Goal: Task Accomplishment & Management: Use online tool/utility

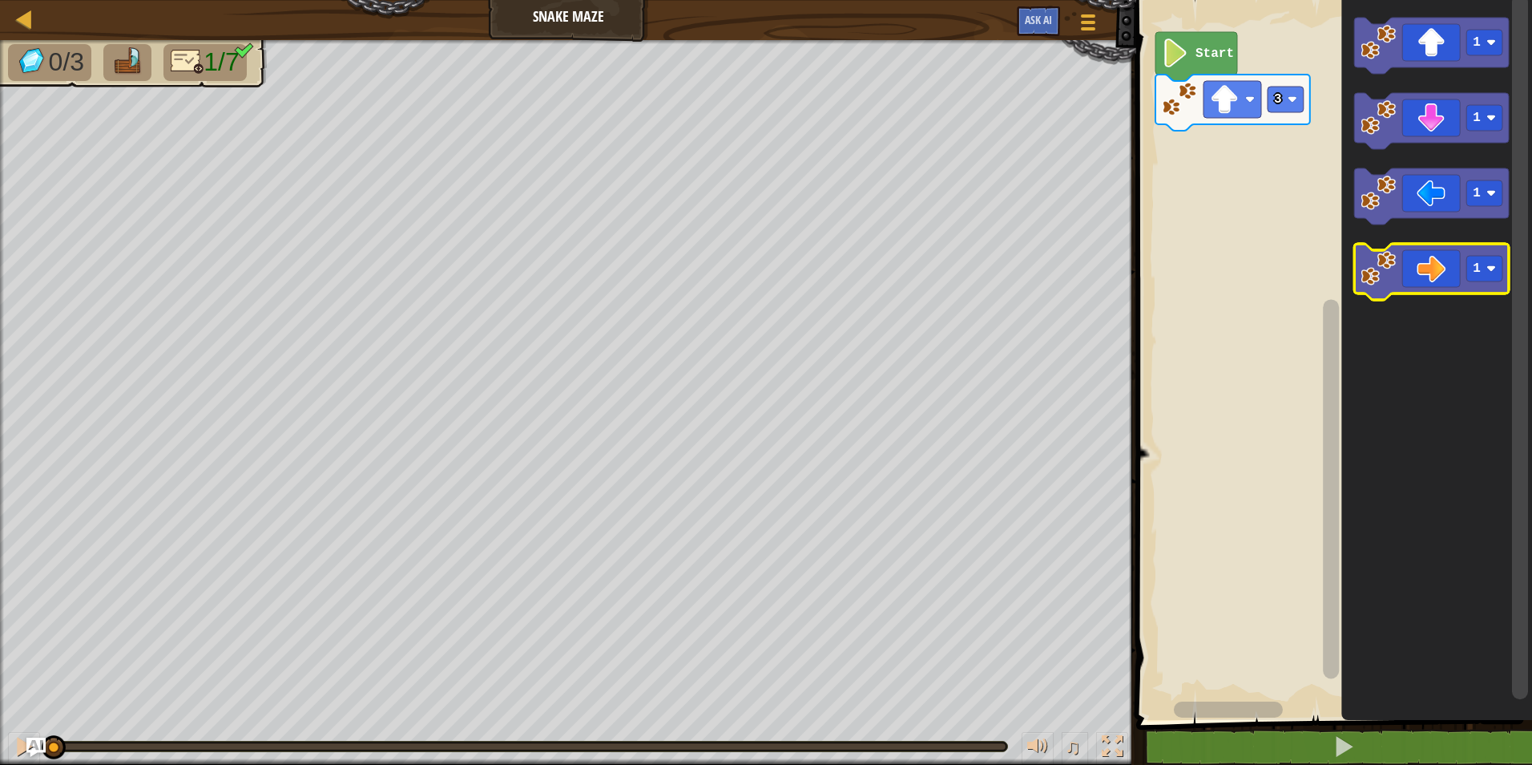
click at [1414, 280] on icon "Blockly Workspace" at bounding box center [1431, 272] width 155 height 56
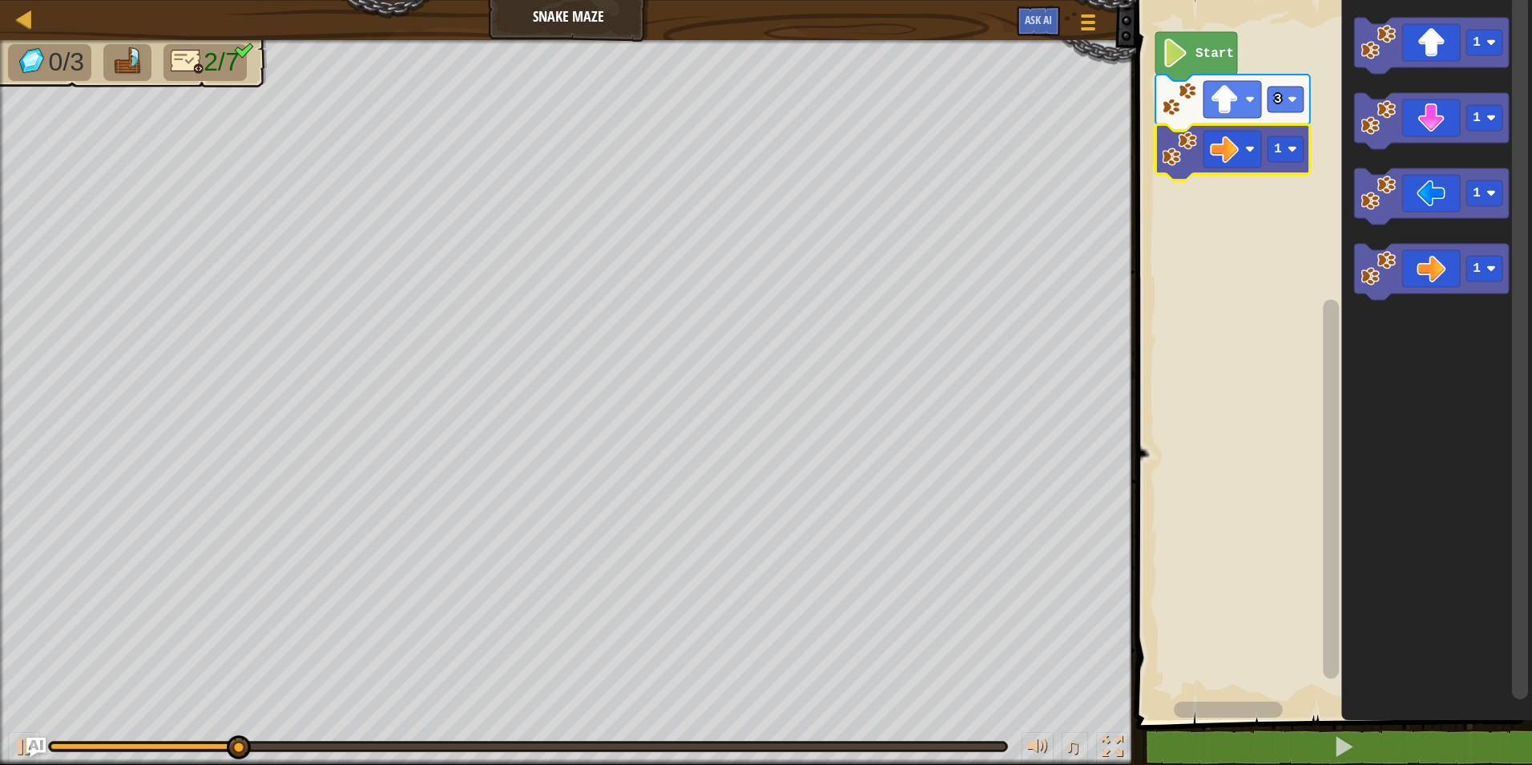
click at [1307, 151] on icon "Blockly Workspace" at bounding box center [1233, 152] width 155 height 56
click at [1297, 139] on rect "Blockly Workspace" at bounding box center [1286, 149] width 36 height 26
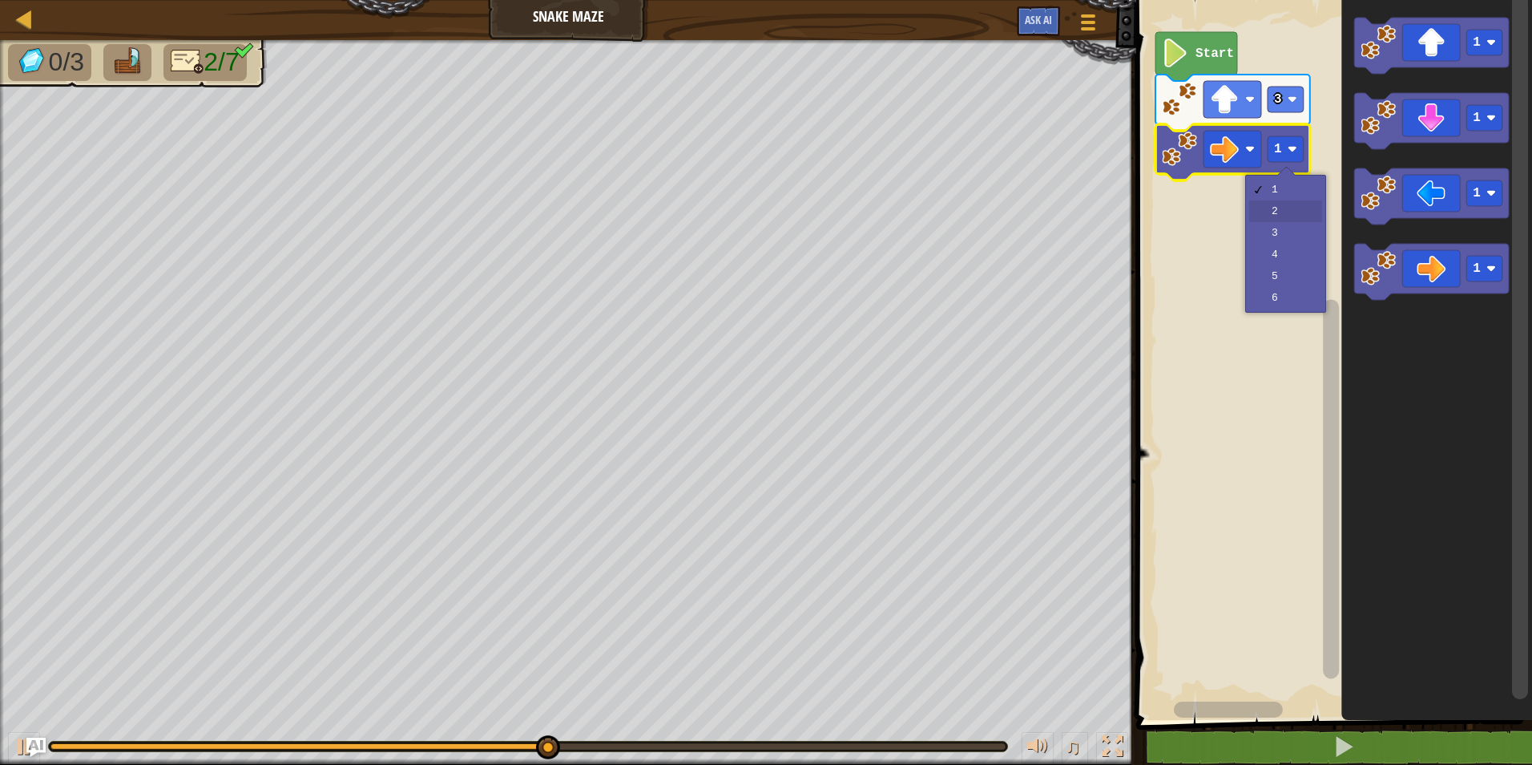
drag, startPoint x: 1285, startPoint y: 215, endPoint x: 1296, endPoint y: 208, distance: 12.2
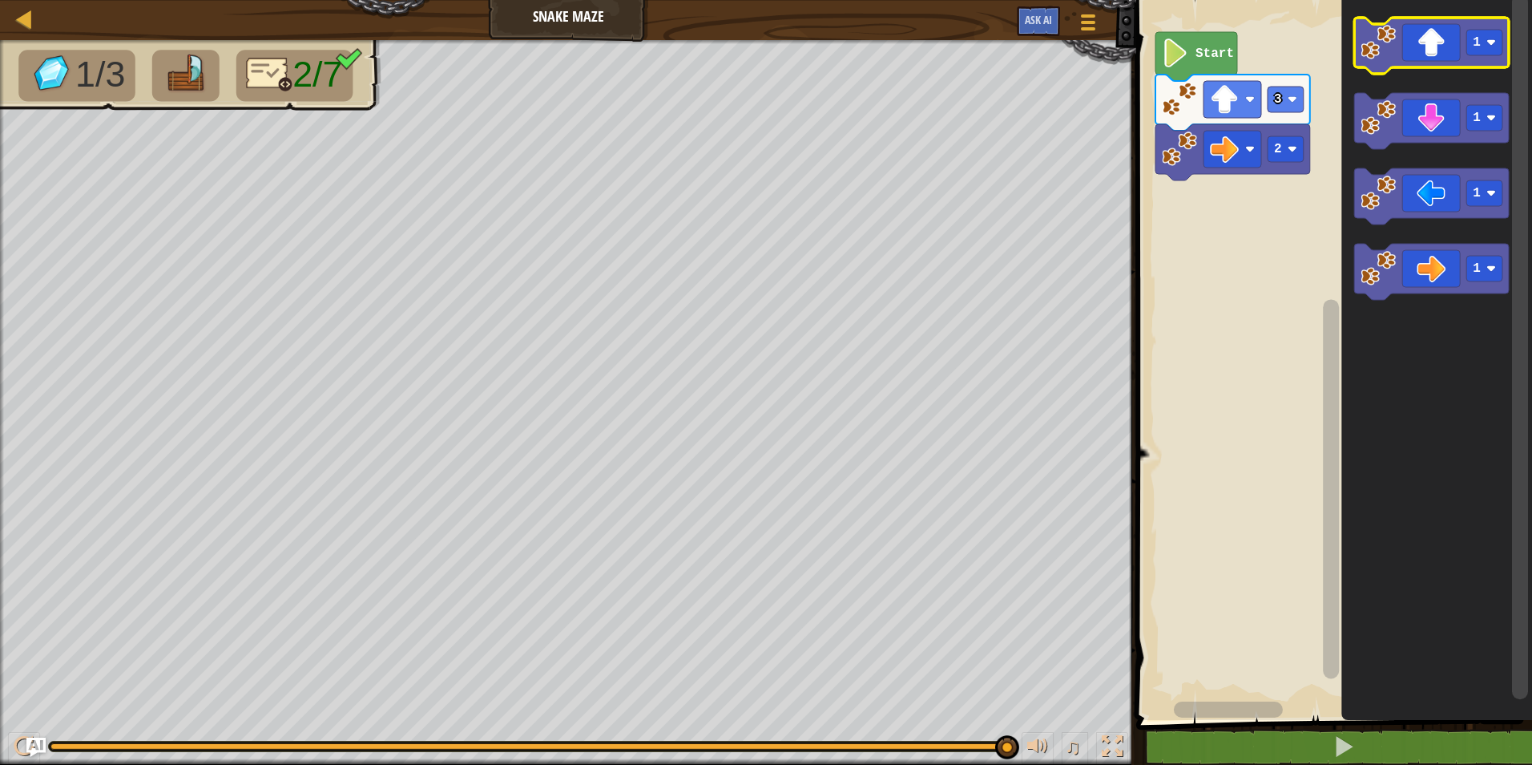
click at [1404, 57] on icon "Blockly Workspace" at bounding box center [1431, 46] width 155 height 56
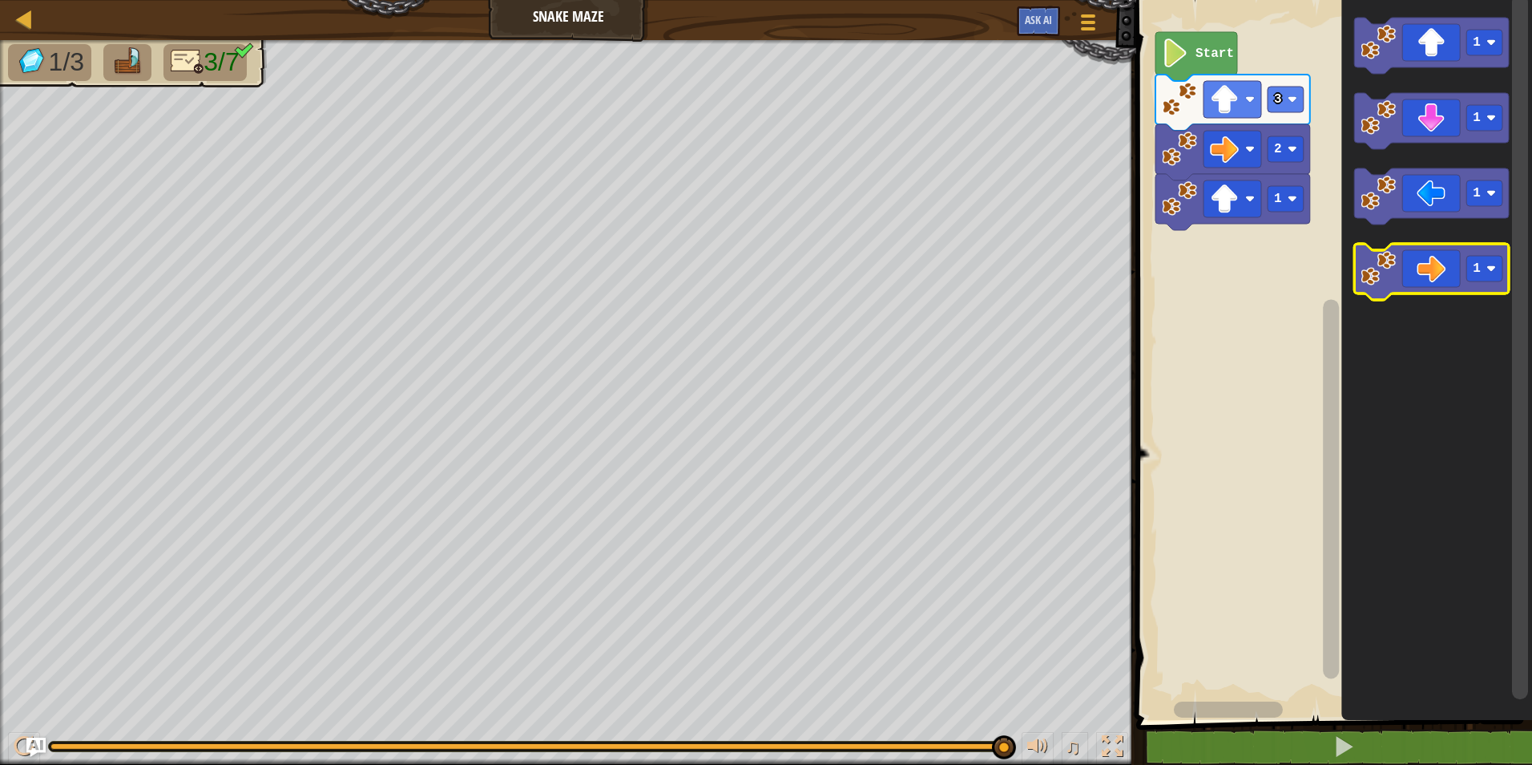
click at [1390, 262] on image "Blockly Workspace" at bounding box center [1378, 268] width 35 height 35
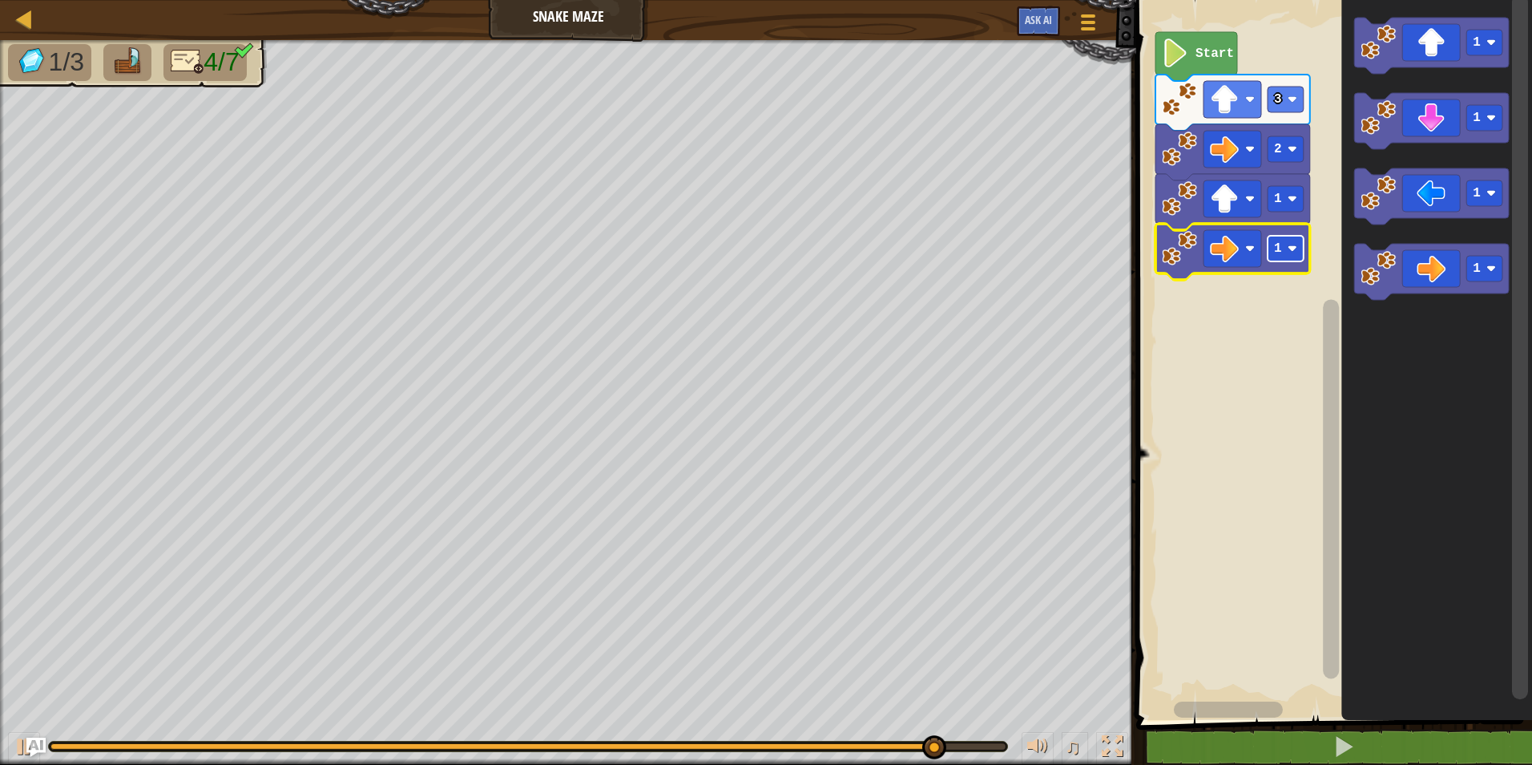
click at [1289, 241] on rect "Blockly Workspace" at bounding box center [1286, 249] width 36 height 26
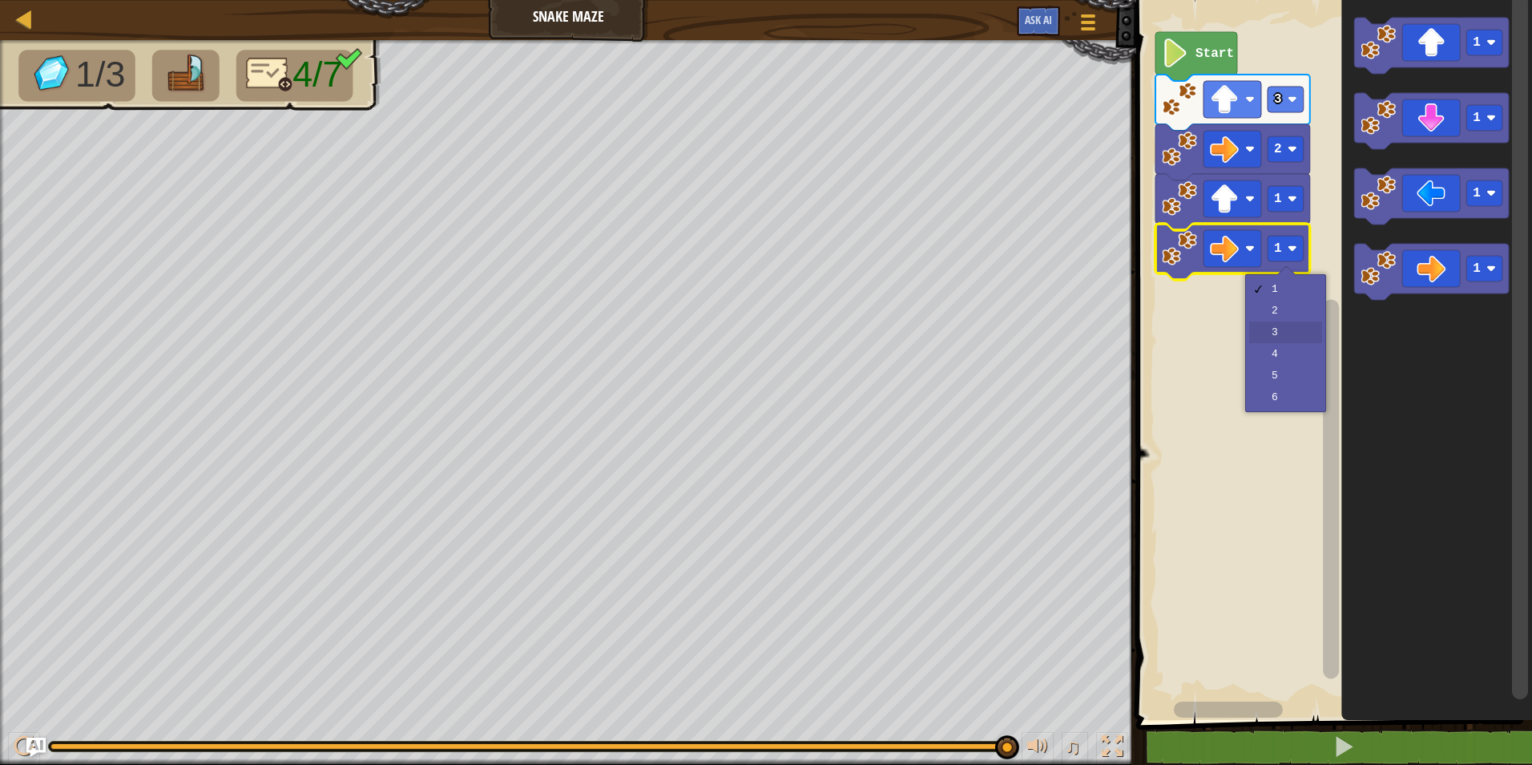
drag, startPoint x: 1300, startPoint y: 317, endPoint x: 1297, endPoint y: 341, distance: 25.0
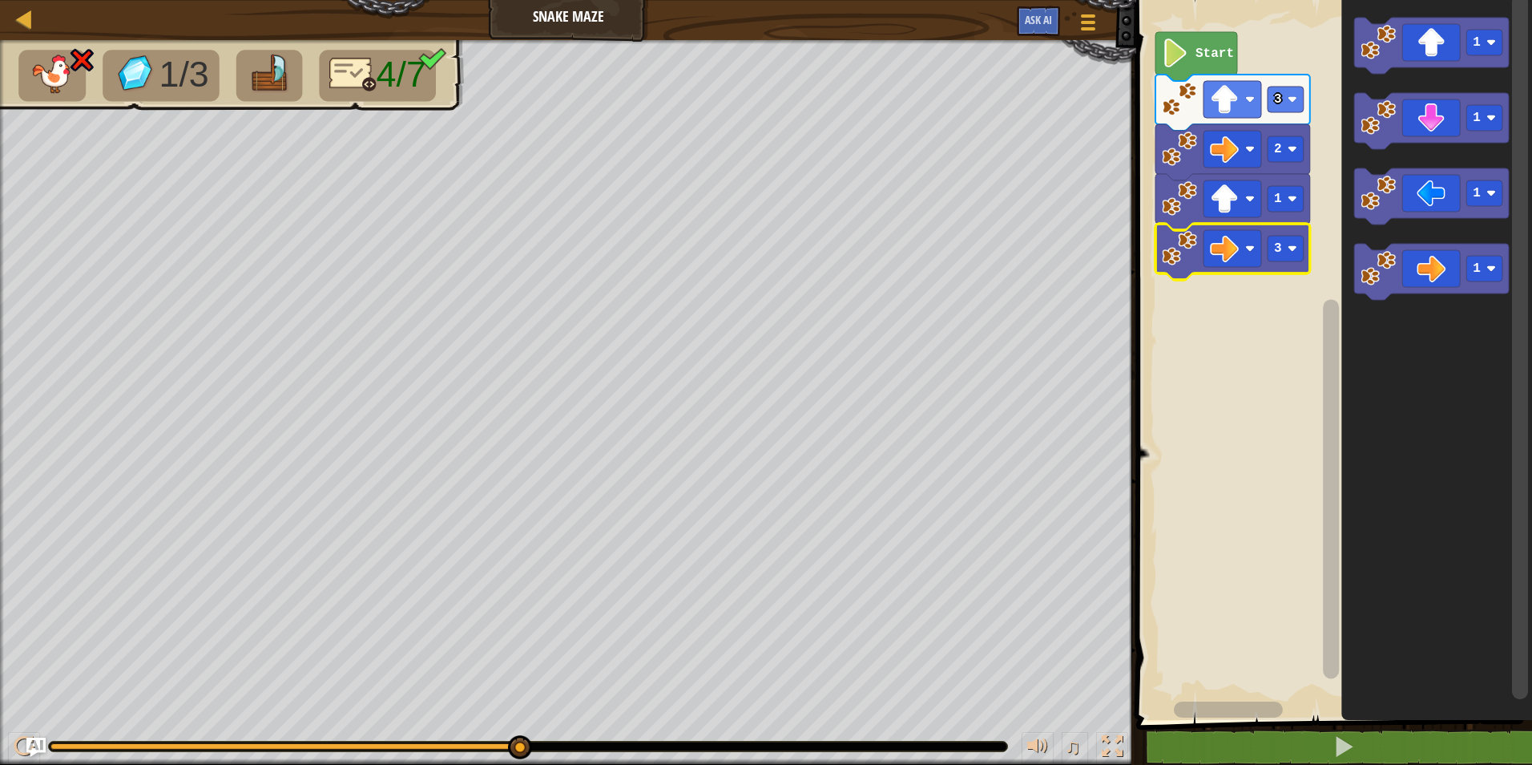
click at [1310, 249] on g "3" at bounding box center [1233, 252] width 155 height 56
click at [1288, 261] on rect "Blockly Workspace" at bounding box center [1286, 249] width 36 height 26
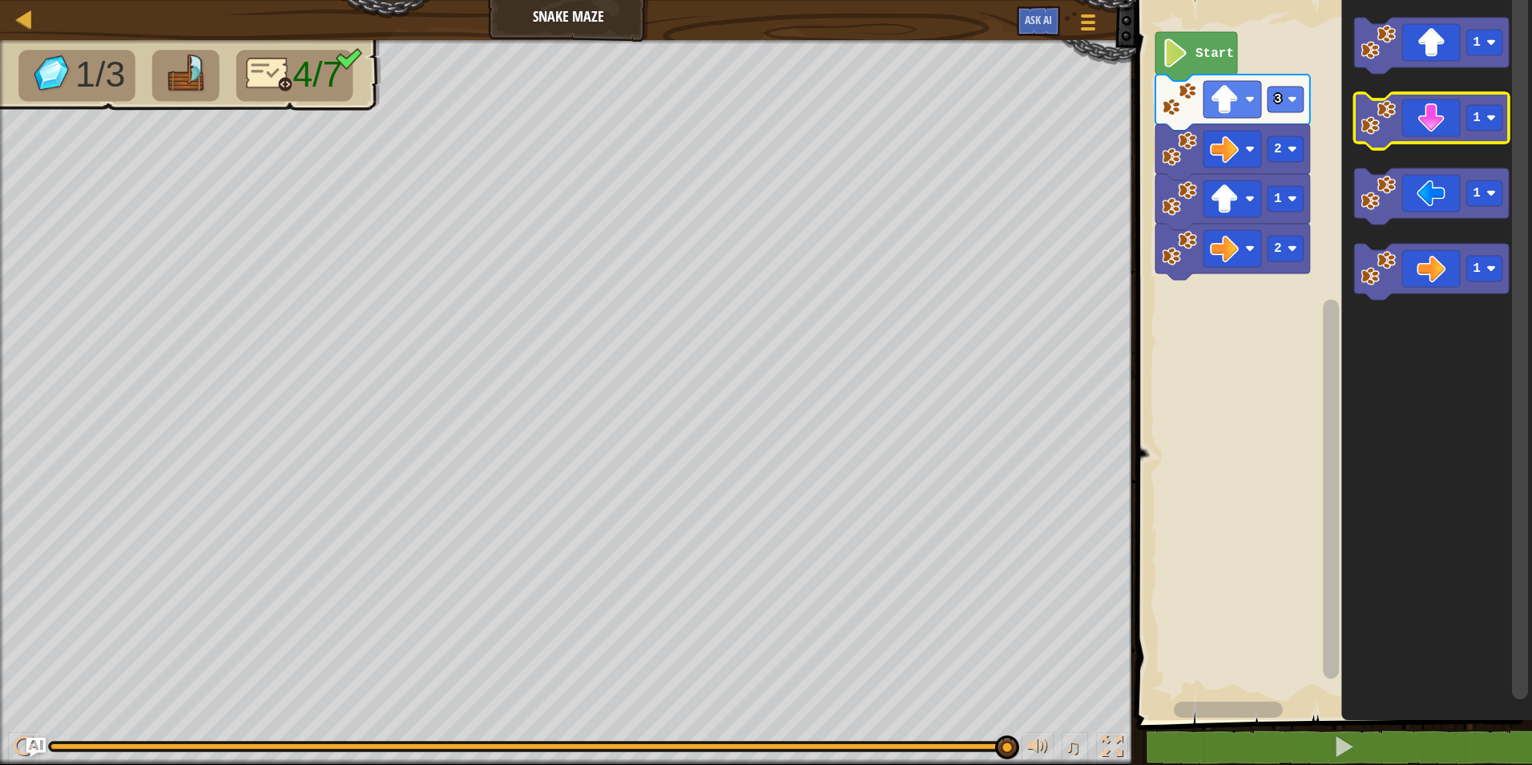
click at [1418, 127] on icon "Blockly Workspace" at bounding box center [1431, 121] width 155 height 56
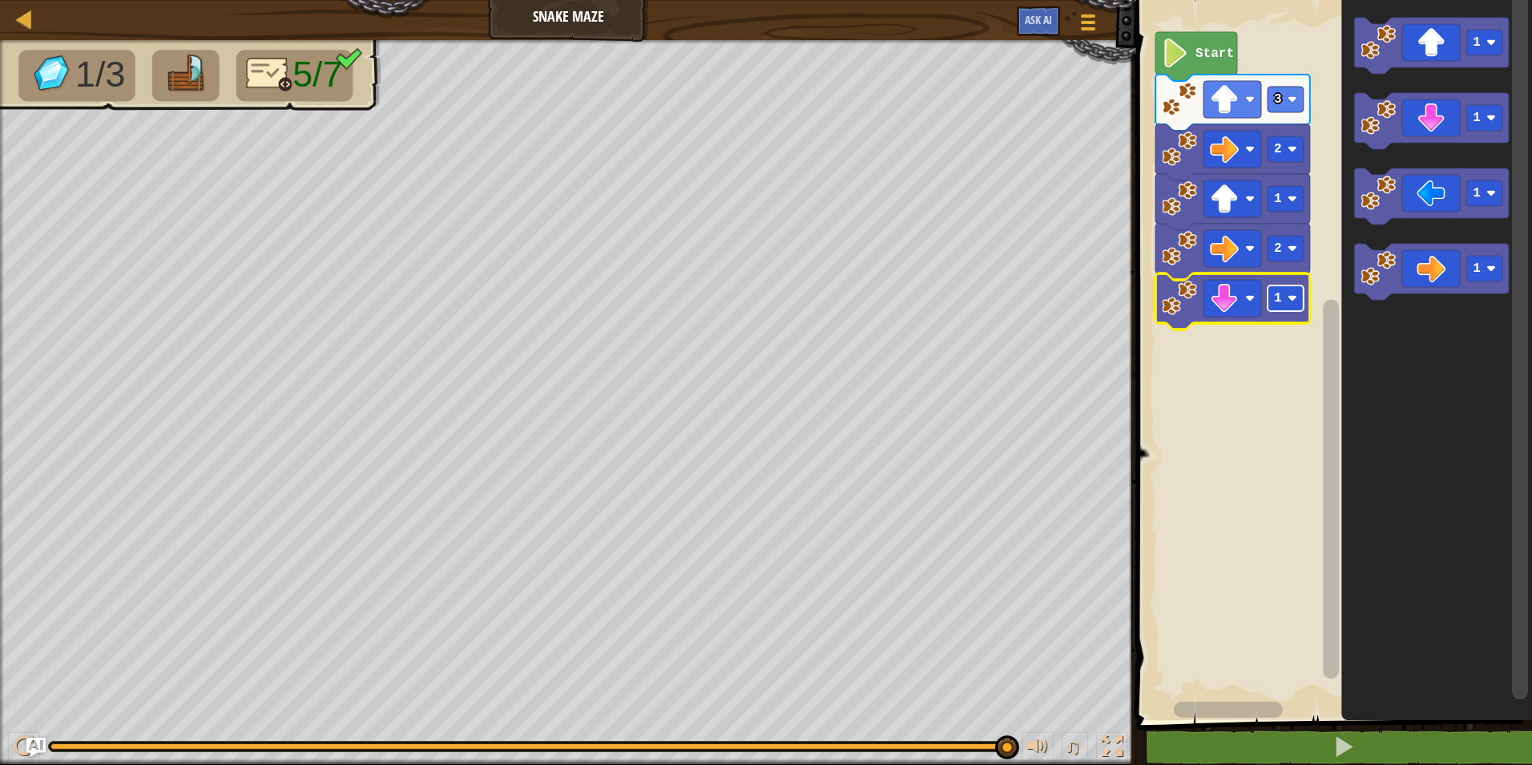
click at [1289, 301] on image "Blockly Workspace" at bounding box center [1293, 298] width 10 height 10
click at [1270, 311] on rect "Blockly Workspace" at bounding box center [1286, 298] width 36 height 26
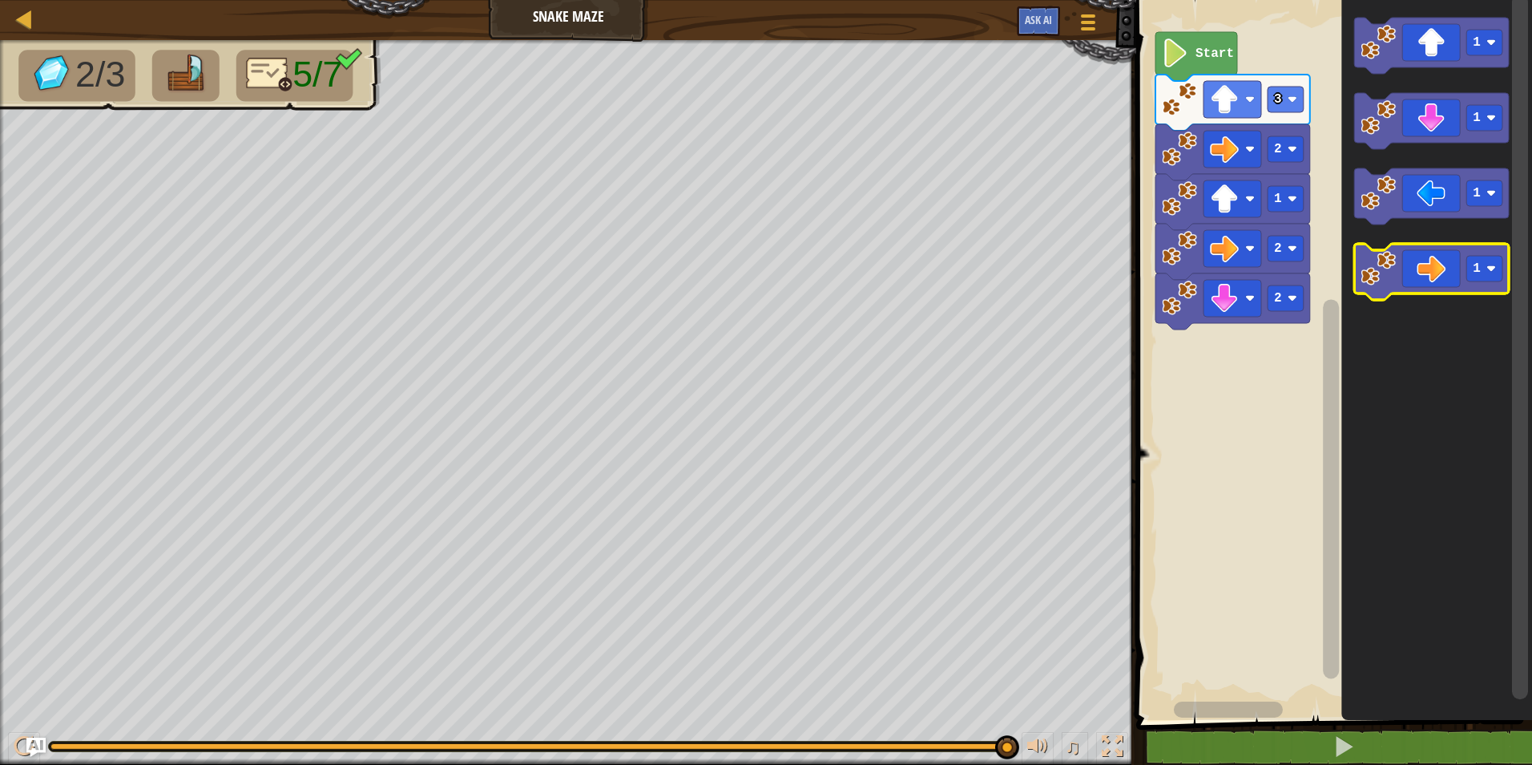
click at [1431, 293] on icon "Blockly Workspace" at bounding box center [1431, 272] width 155 height 56
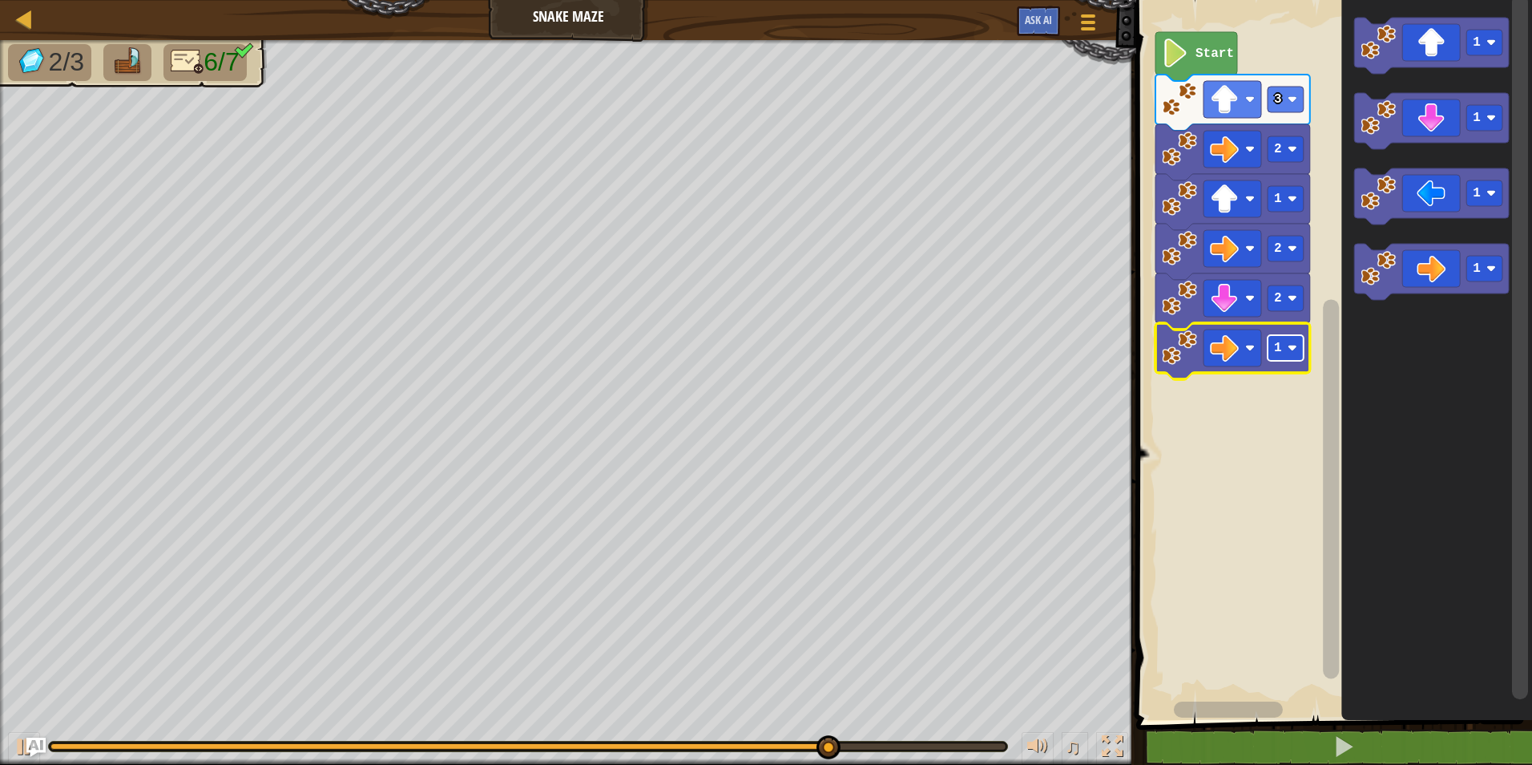
click at [1272, 344] on rect "Blockly Workspace" at bounding box center [1286, 348] width 36 height 26
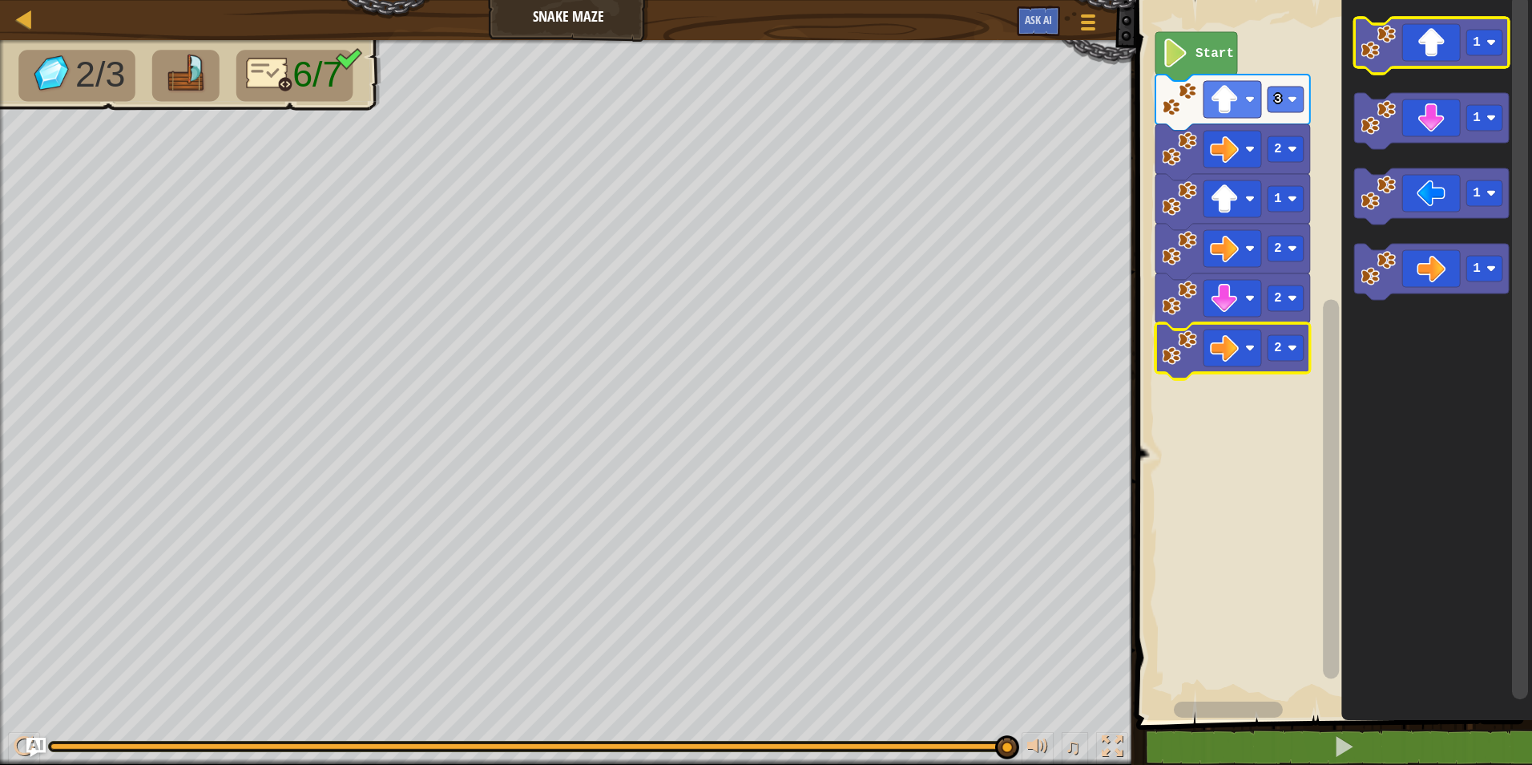
click at [1442, 69] on rect "Blockly Workspace" at bounding box center [1431, 46] width 155 height 56
click at [1429, 66] on icon "Blockly Workspace" at bounding box center [1431, 46] width 155 height 56
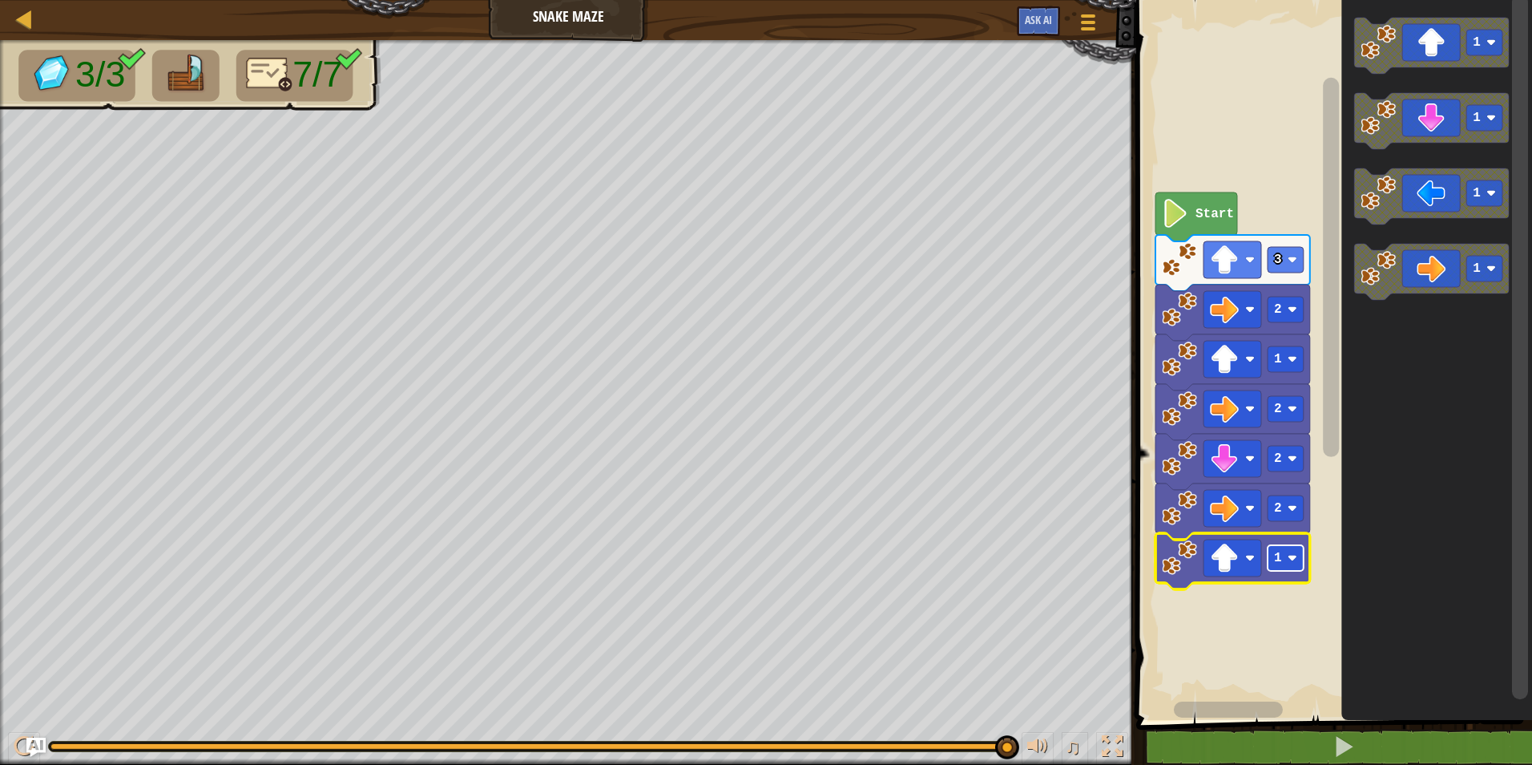
click at [1281, 552] on text "1" at bounding box center [1278, 558] width 8 height 14
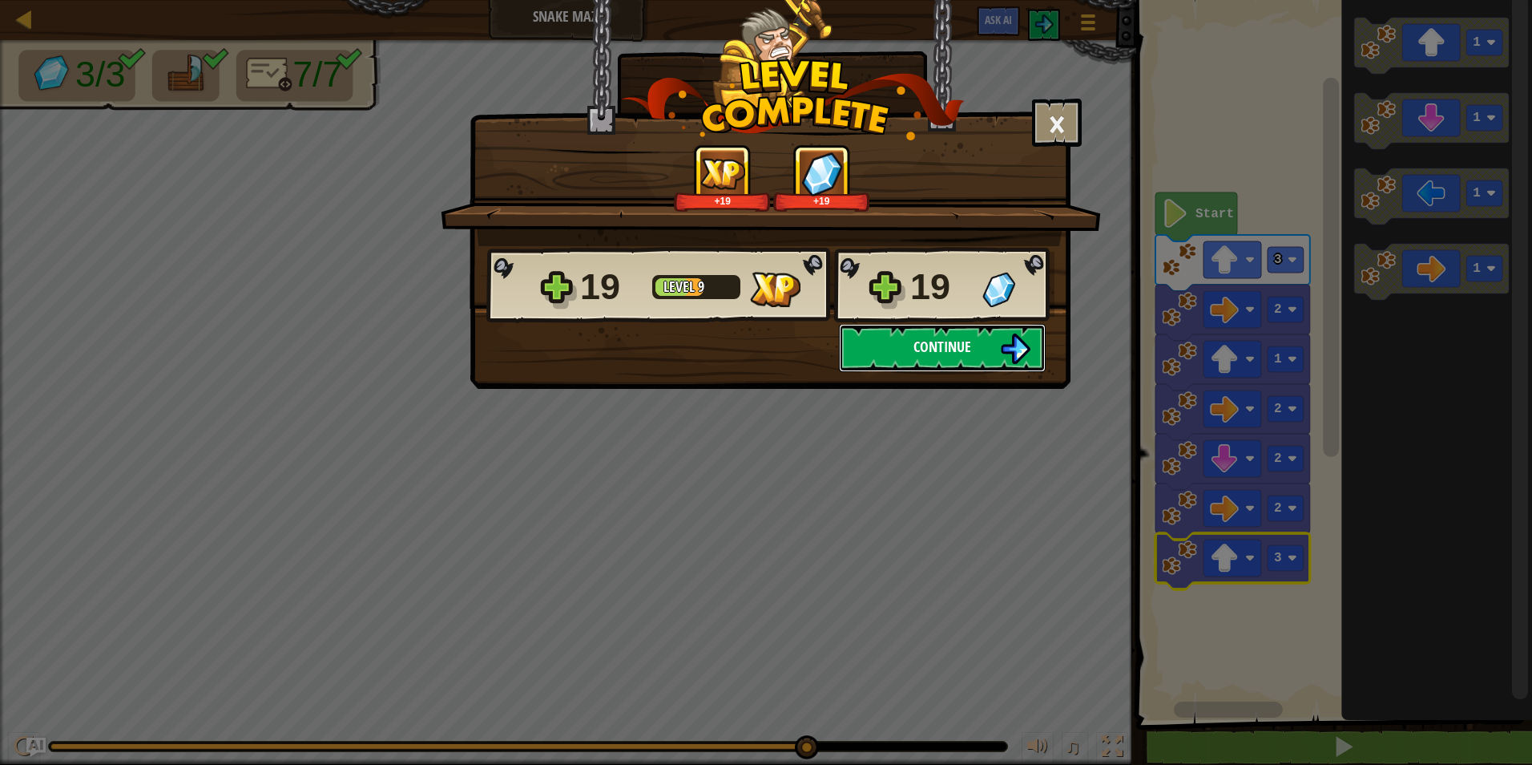
click at [927, 351] on span "Continue" at bounding box center [943, 347] width 58 height 20
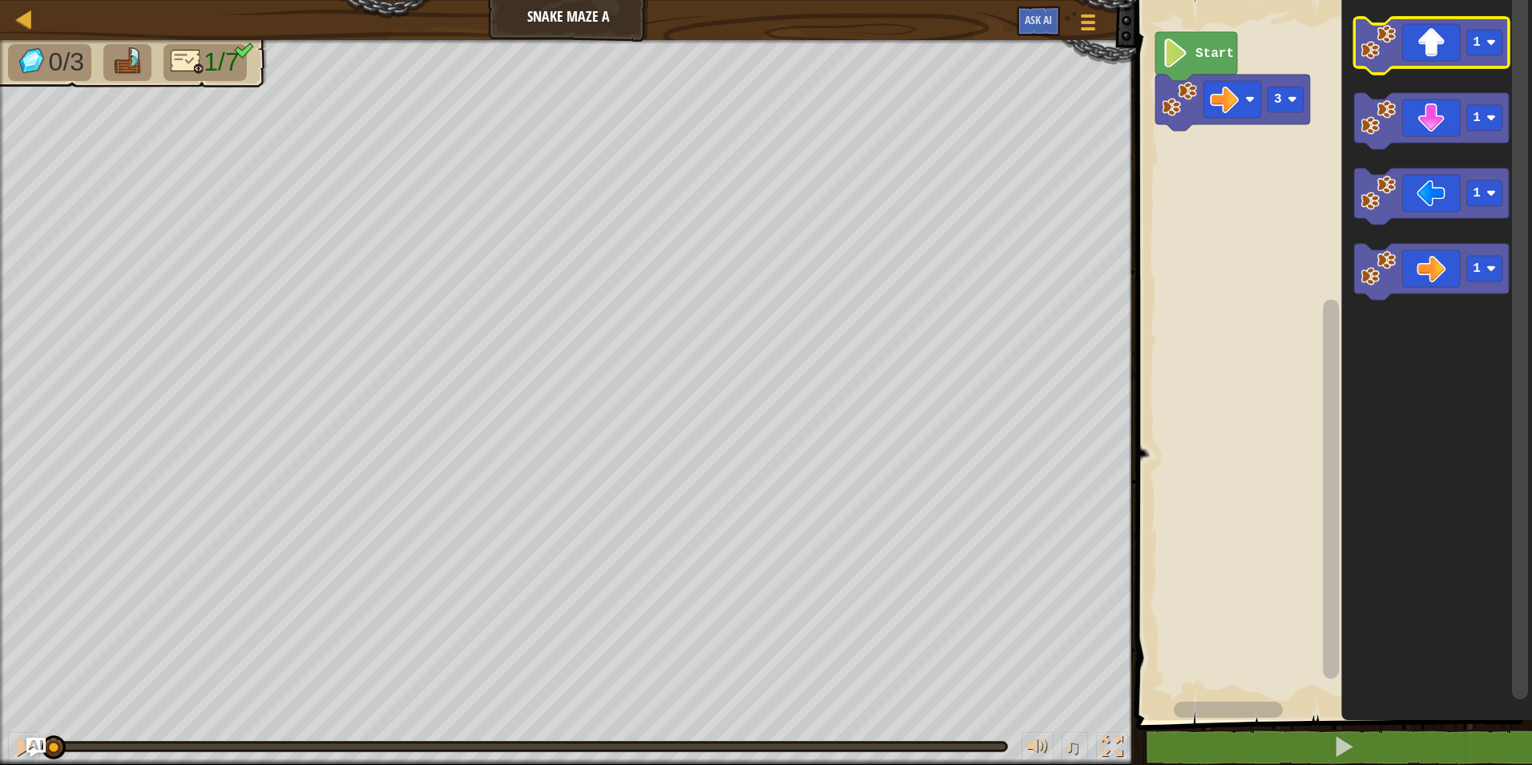
click at [1429, 67] on icon "Blockly Workspace" at bounding box center [1431, 46] width 155 height 56
click at [1425, 66] on icon "Blockly Workspace" at bounding box center [1431, 46] width 155 height 56
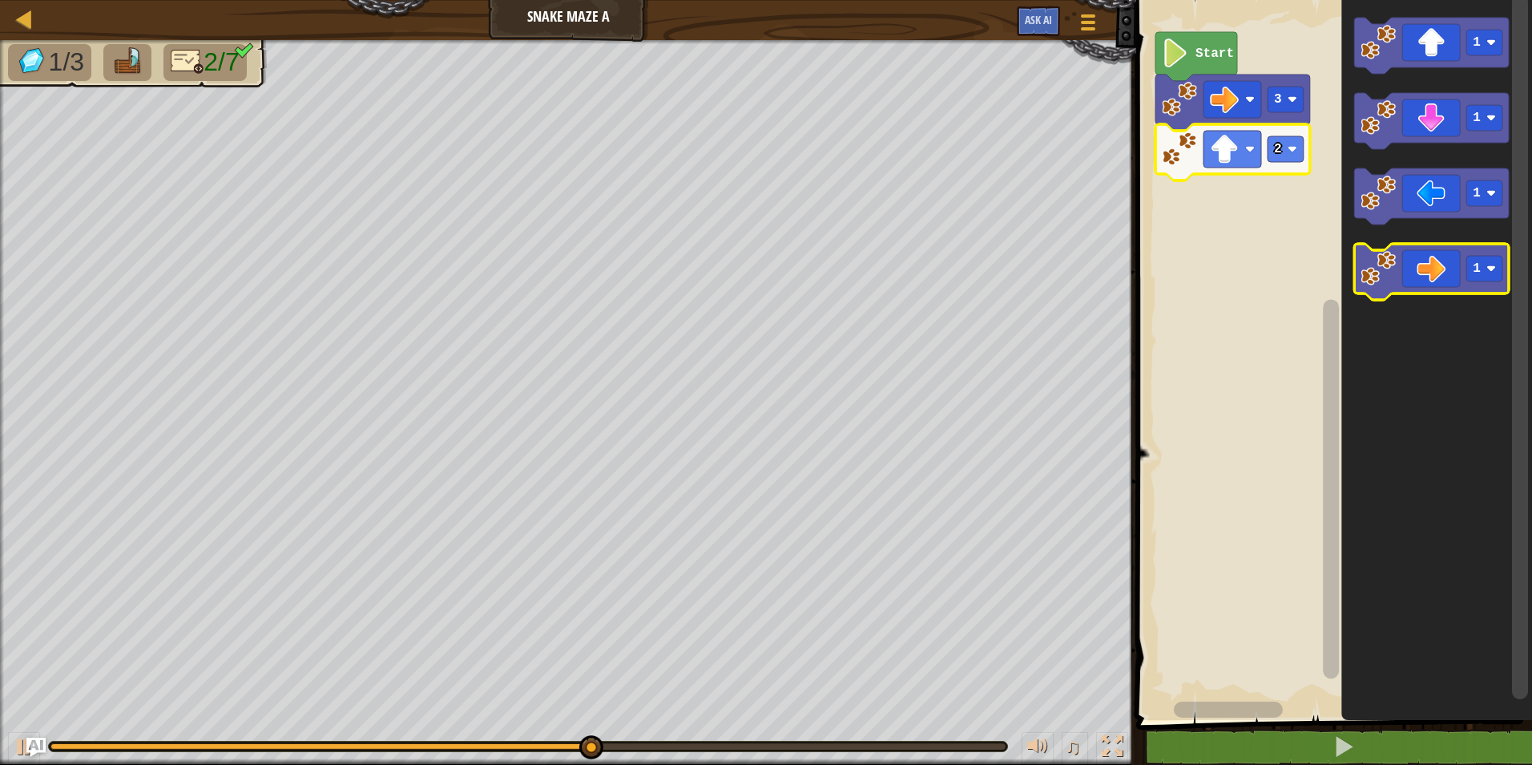
click at [1437, 274] on icon "Blockly Workspace" at bounding box center [1431, 272] width 155 height 56
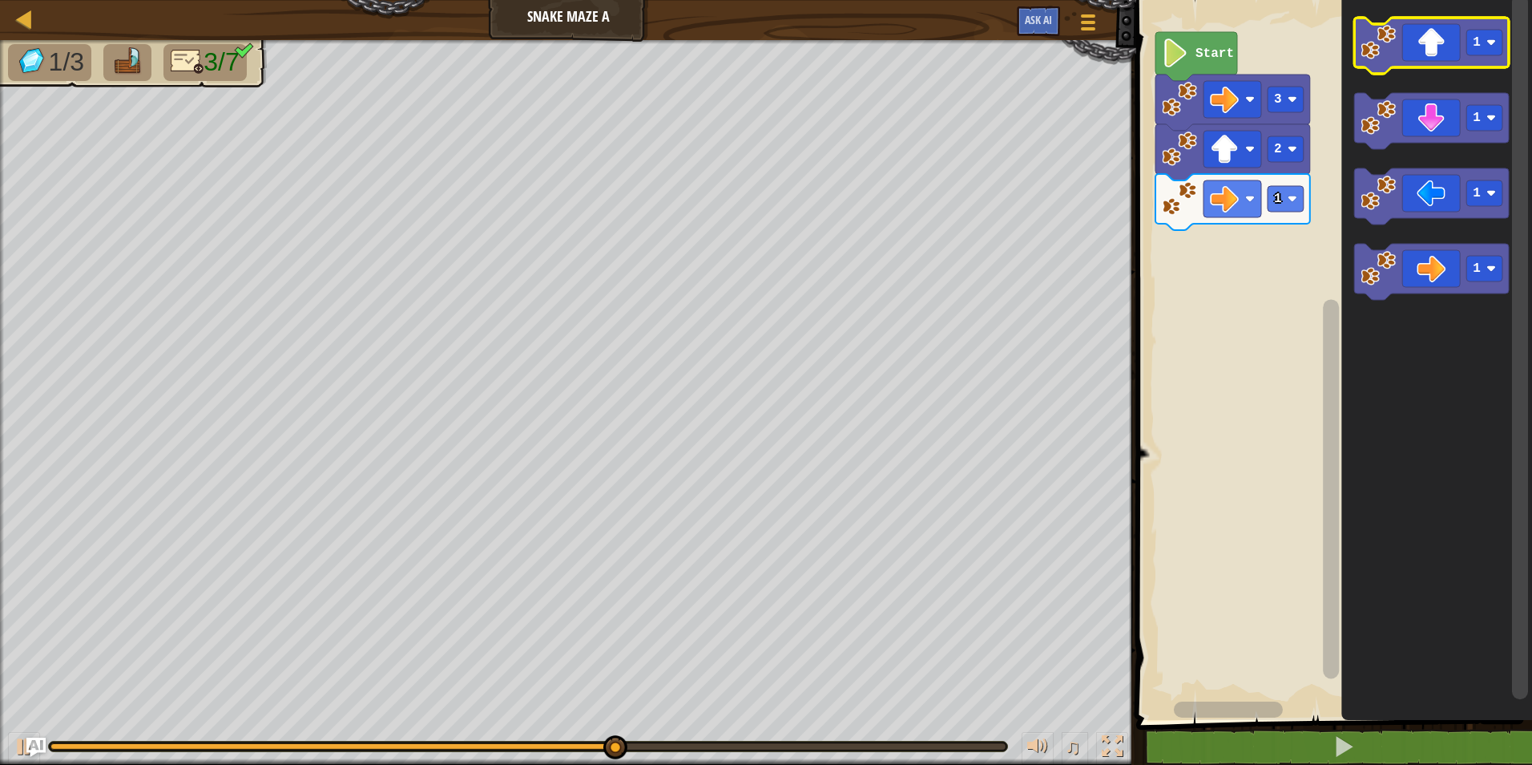
click at [1463, 61] on icon "Blockly Workspace" at bounding box center [1431, 46] width 155 height 56
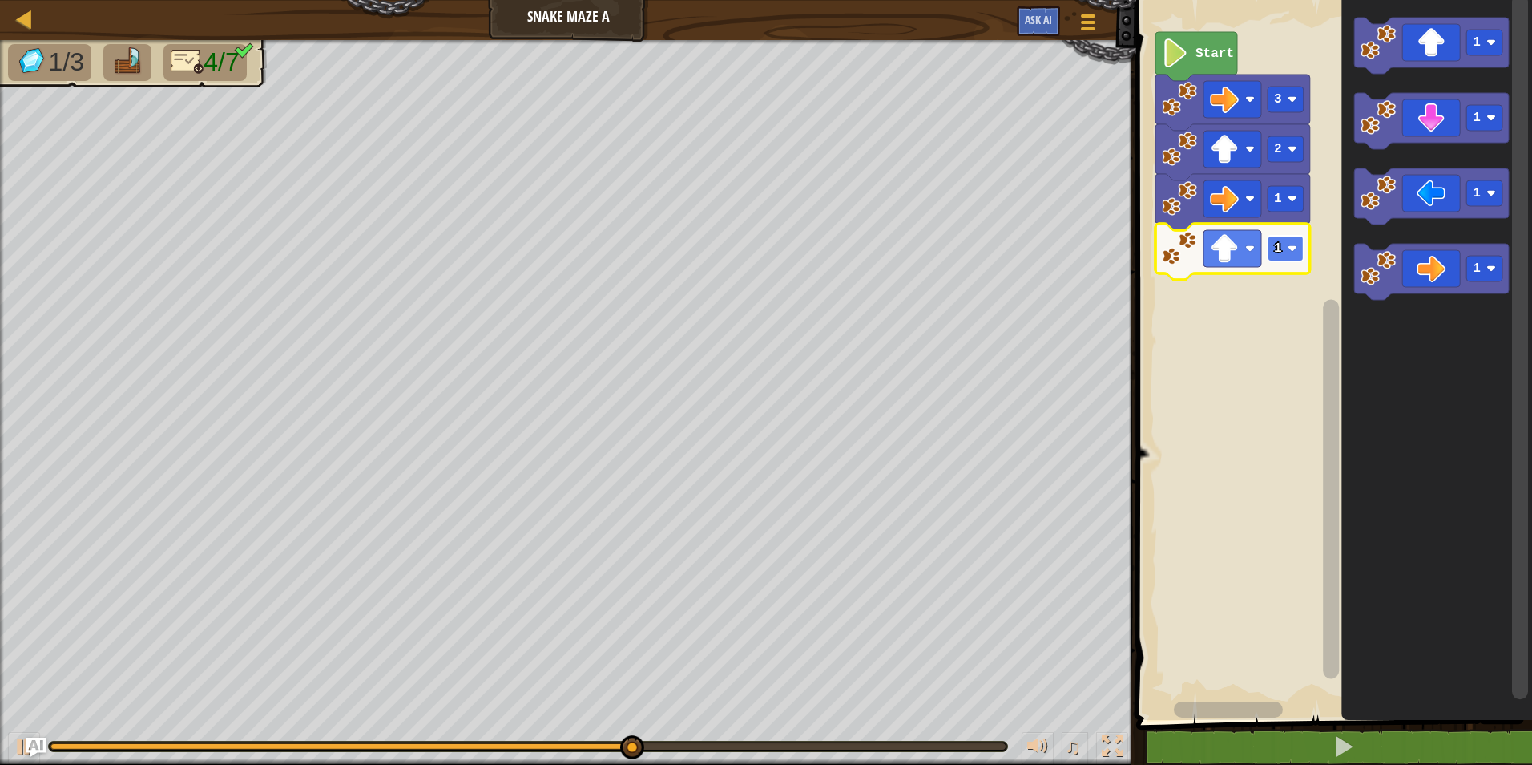
click at [1289, 240] on rect "Blockly Workspace" at bounding box center [1286, 249] width 36 height 26
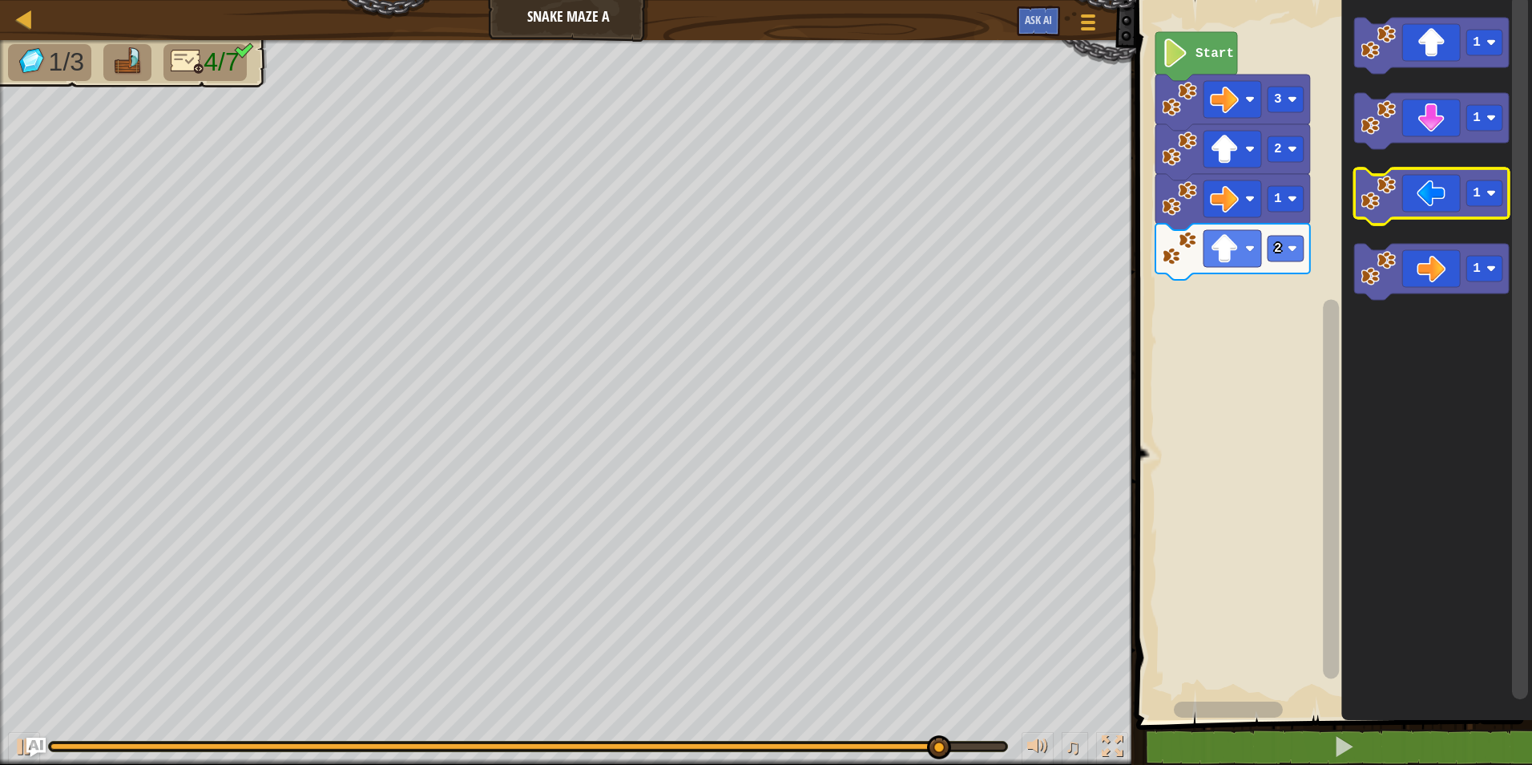
click at [1426, 212] on icon "Blockly Workspace" at bounding box center [1431, 196] width 155 height 56
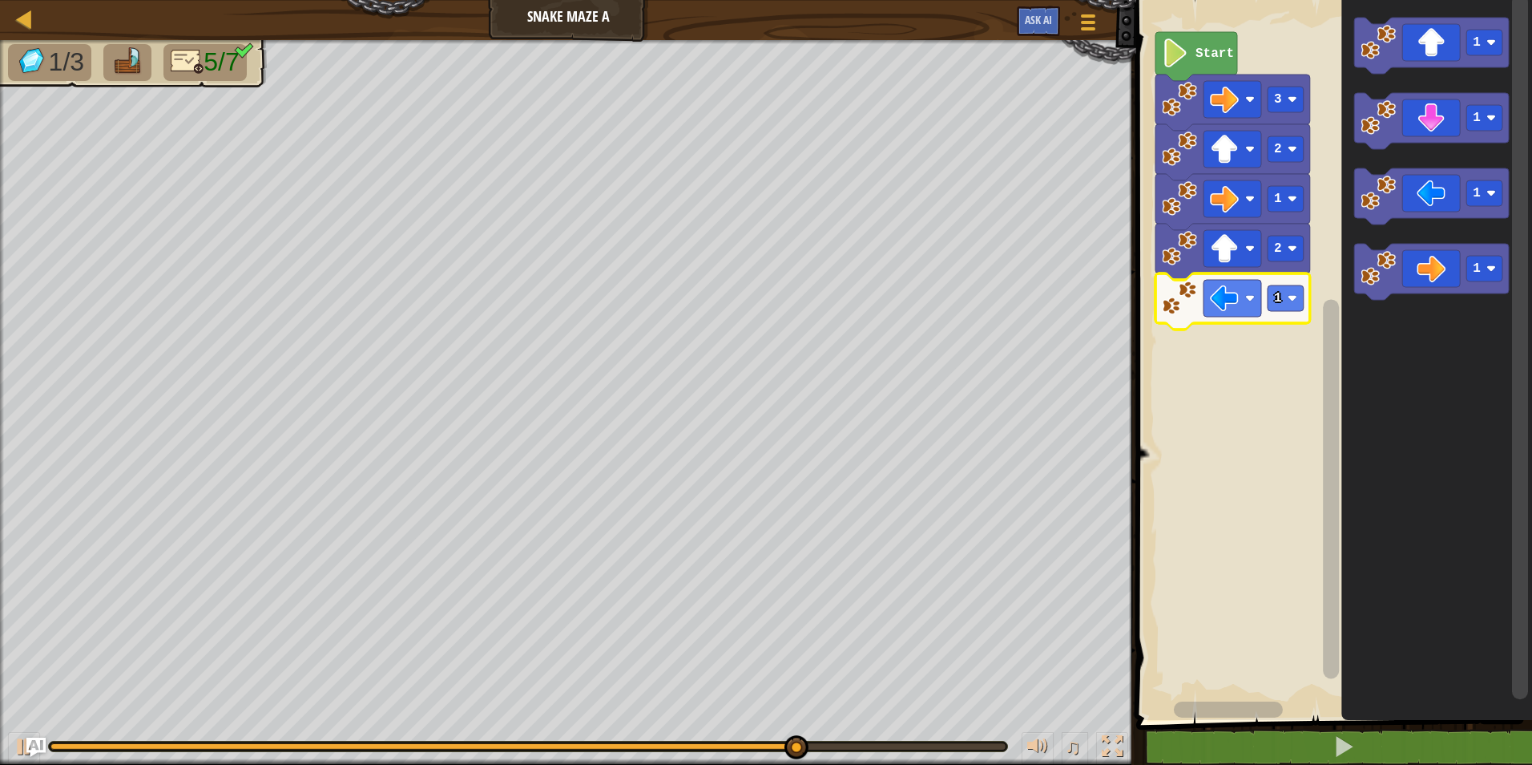
click at [1286, 317] on icon "Blockly Workspace" at bounding box center [1233, 301] width 155 height 56
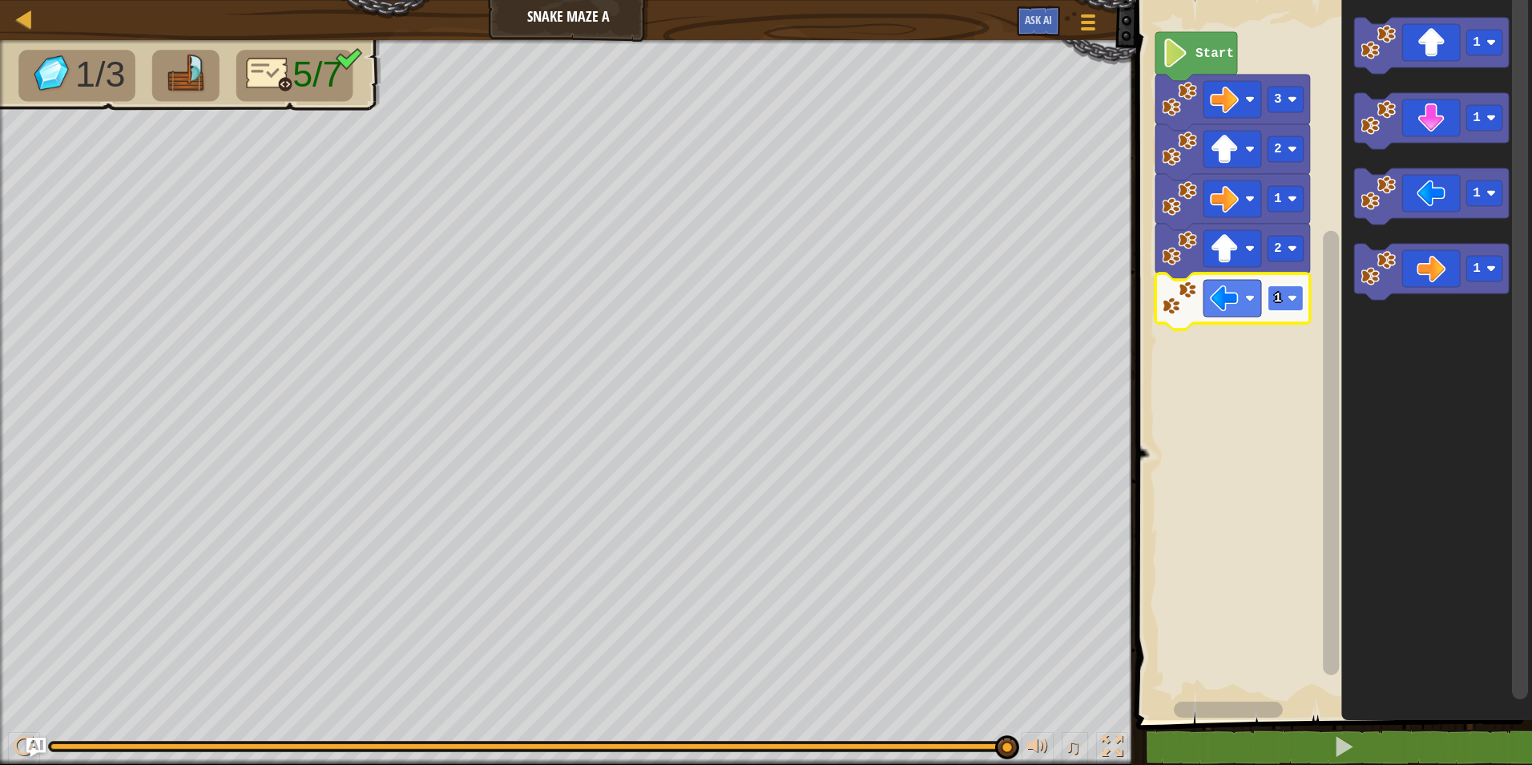
click at [1285, 301] on rect "Blockly Workspace" at bounding box center [1286, 298] width 36 height 26
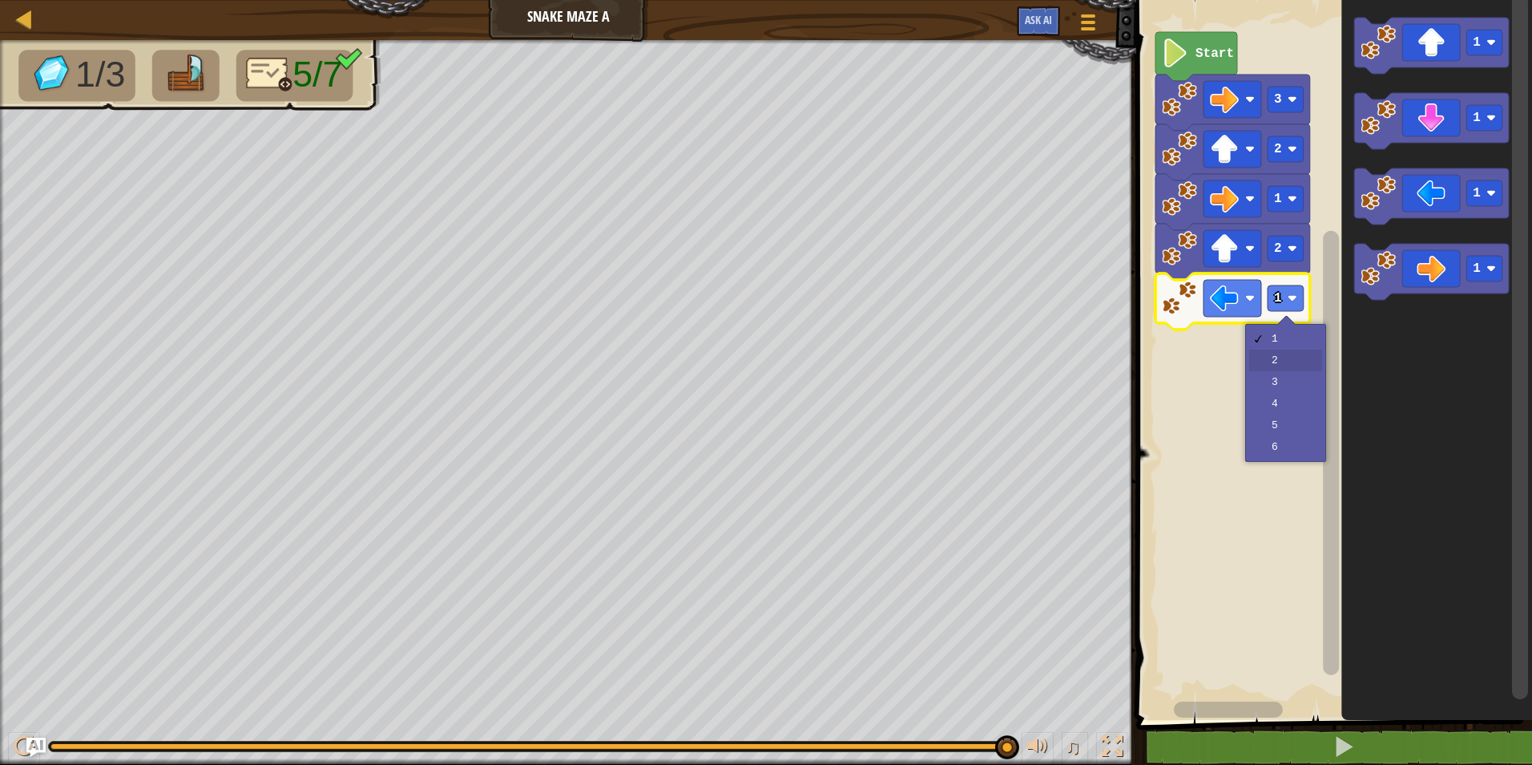
click at [1322, 349] on div "1 2 3 4 5 6" at bounding box center [1285, 393] width 81 height 138
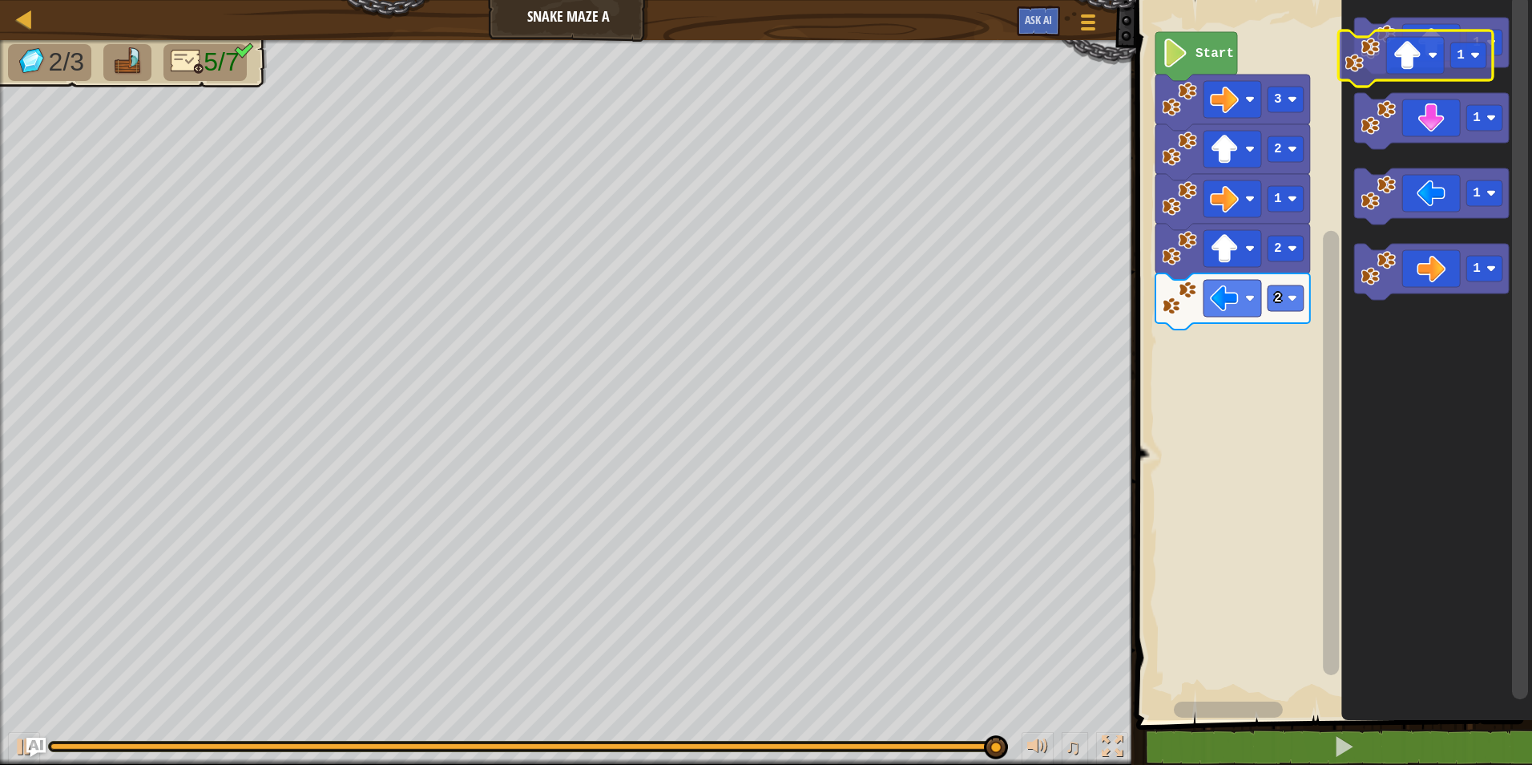
click at [1424, 54] on icon "Blockly Workspace" at bounding box center [1431, 46] width 155 height 56
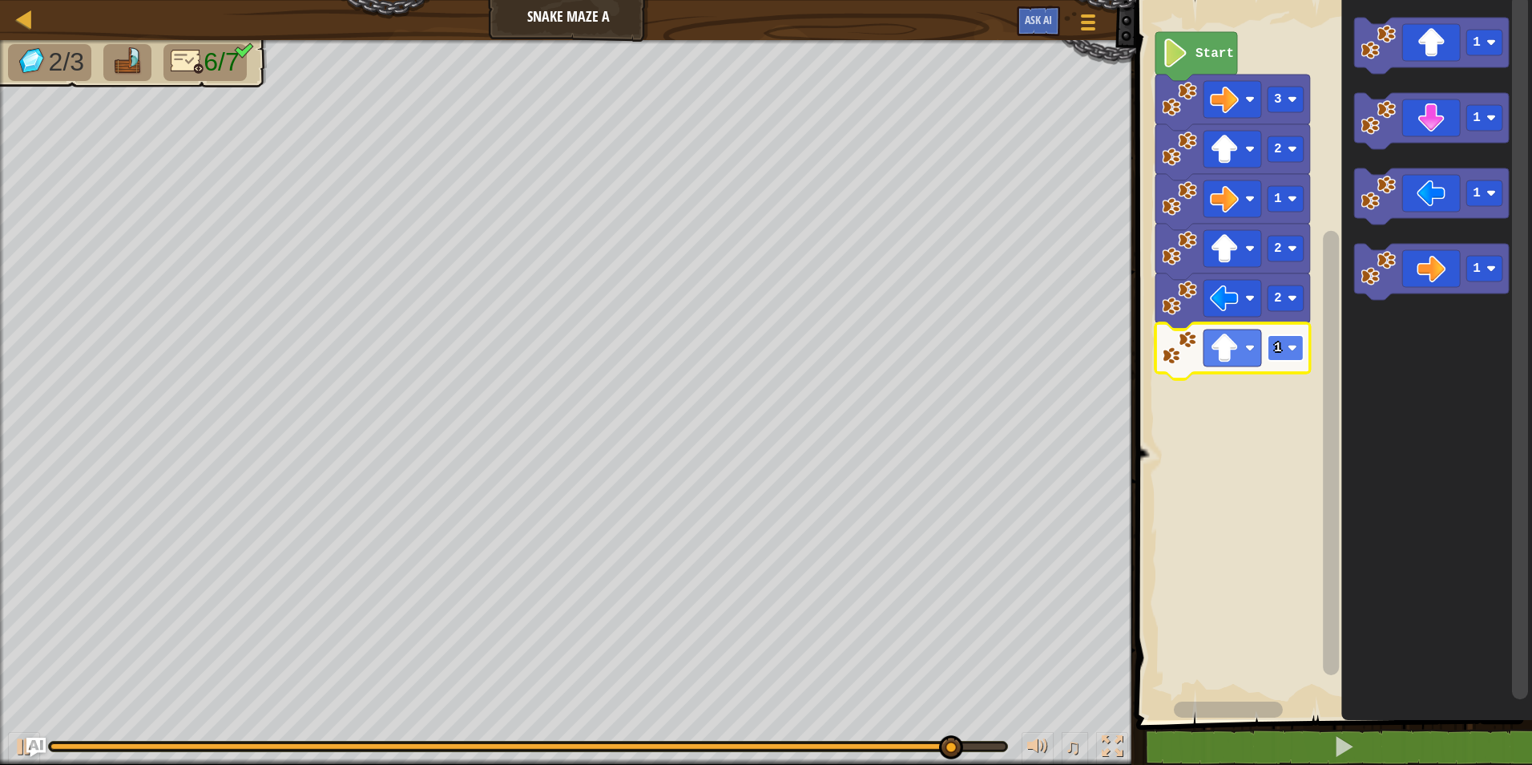
click at [1291, 349] on image "Blockly Workspace" at bounding box center [1293, 348] width 10 height 10
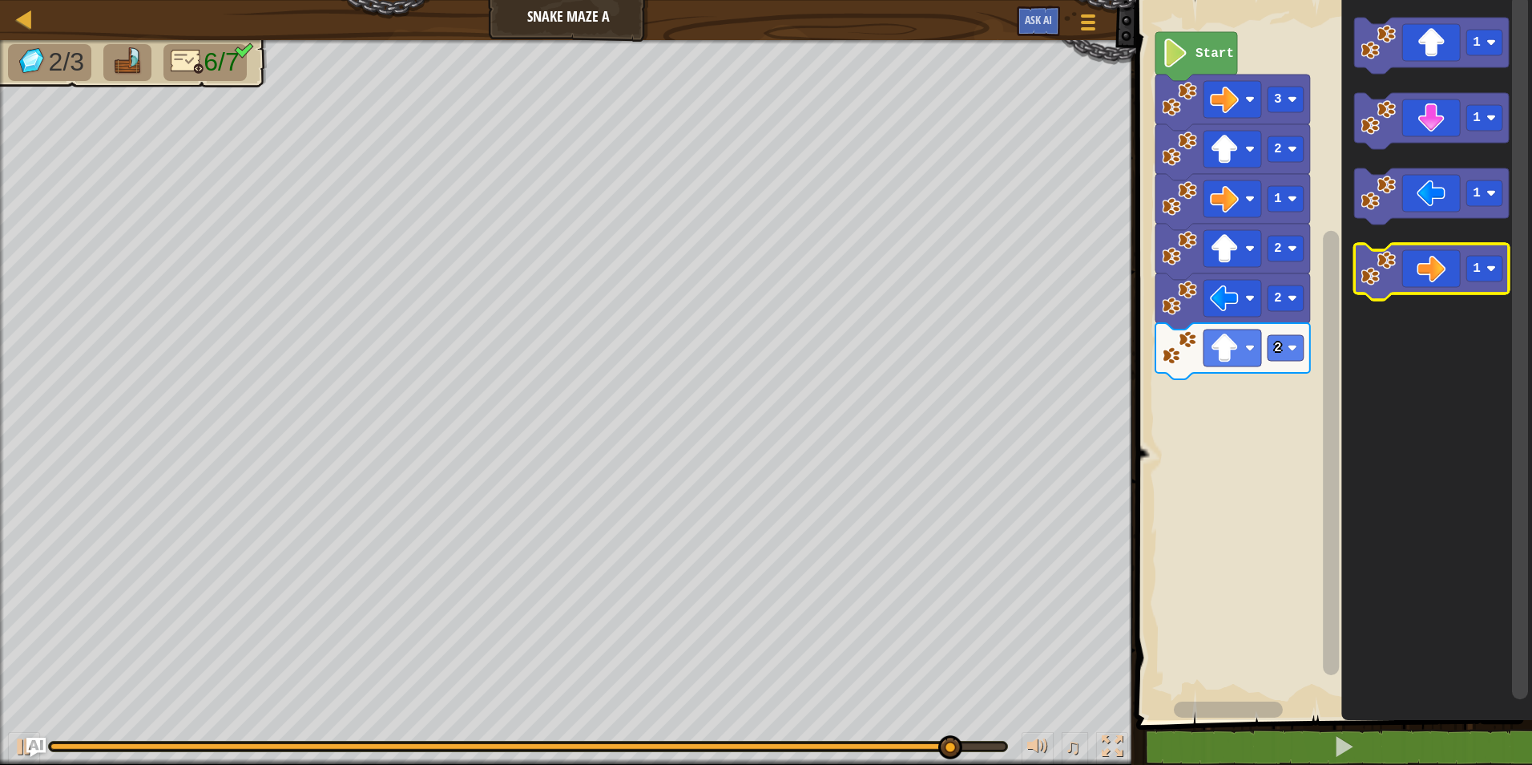
click at [1439, 288] on icon "Blockly Workspace" at bounding box center [1431, 272] width 155 height 56
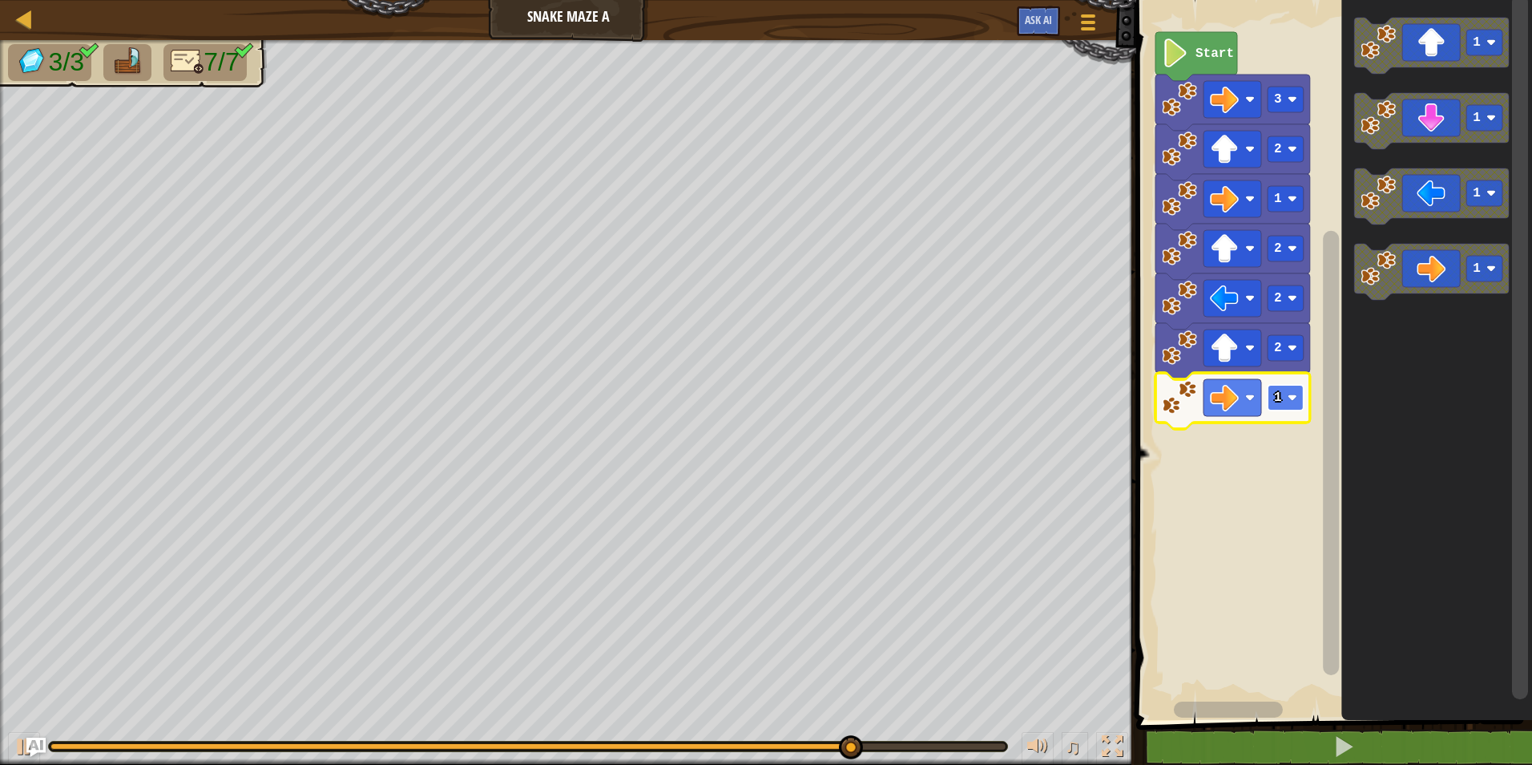
click at [1285, 399] on rect "Blockly Workspace" at bounding box center [1286, 398] width 36 height 26
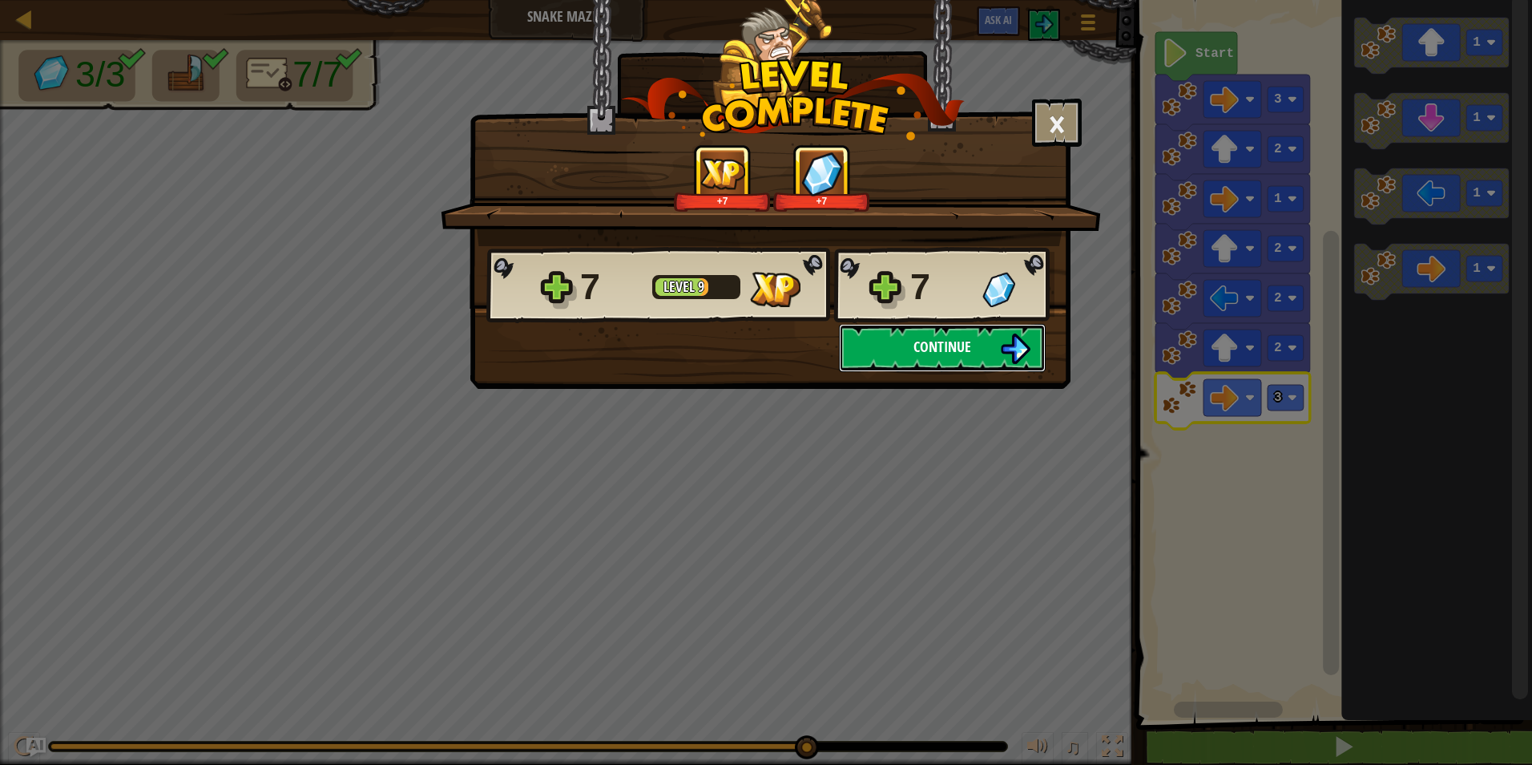
click at [965, 351] on span "Continue" at bounding box center [943, 347] width 58 height 20
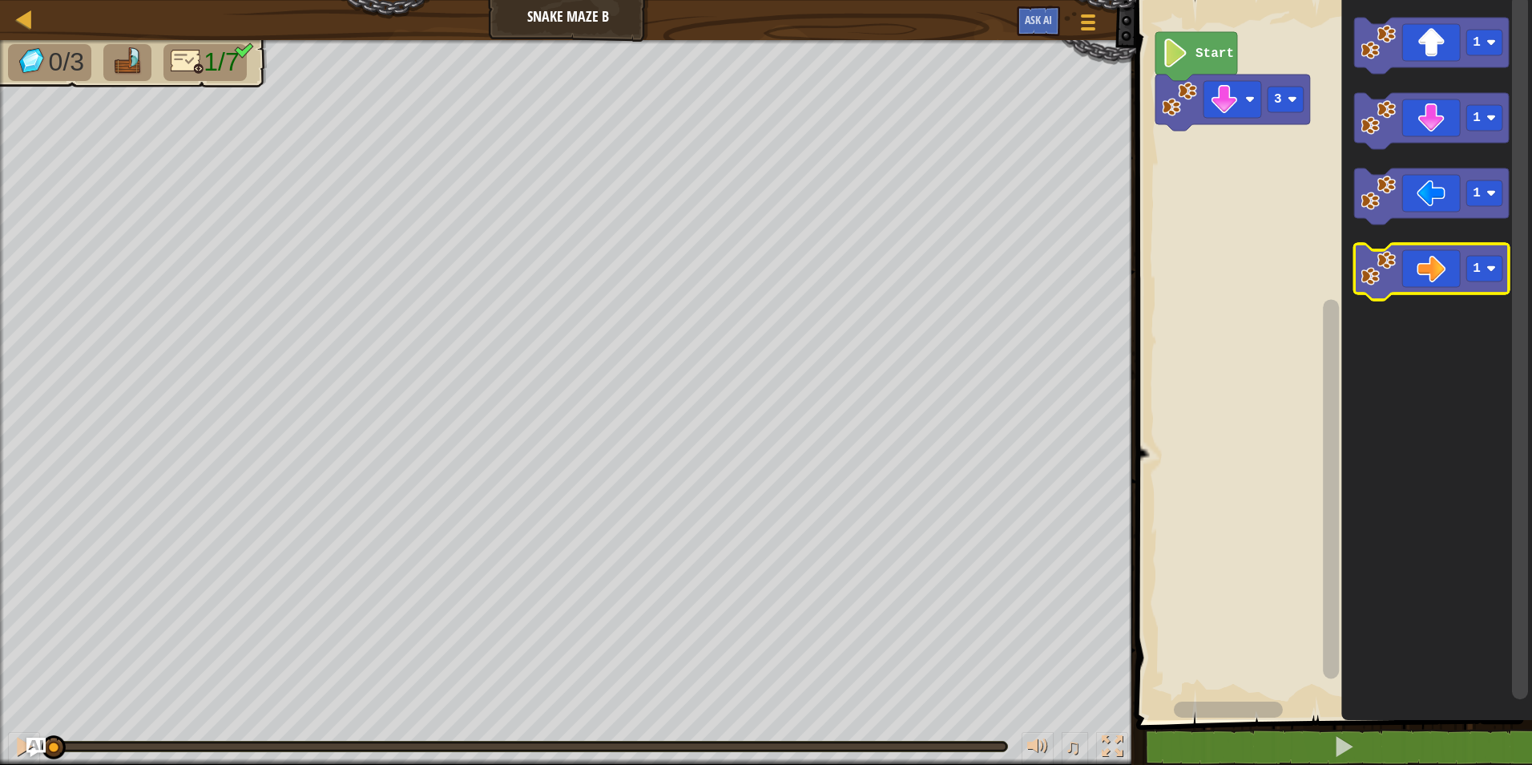
click at [1435, 282] on icon "Blockly Workspace" at bounding box center [1431, 272] width 155 height 56
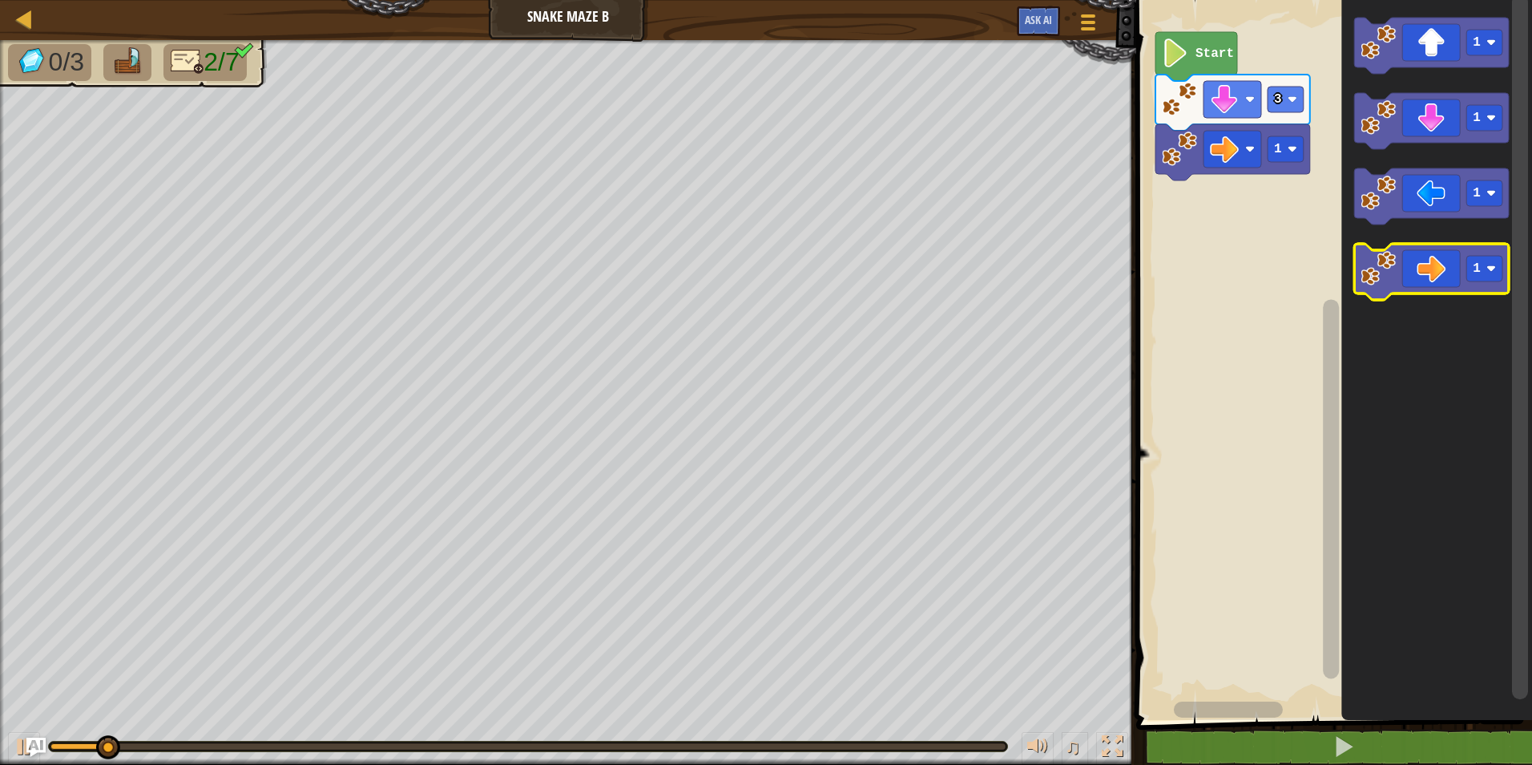
click at [1426, 293] on g "1" at bounding box center [1431, 272] width 155 height 56
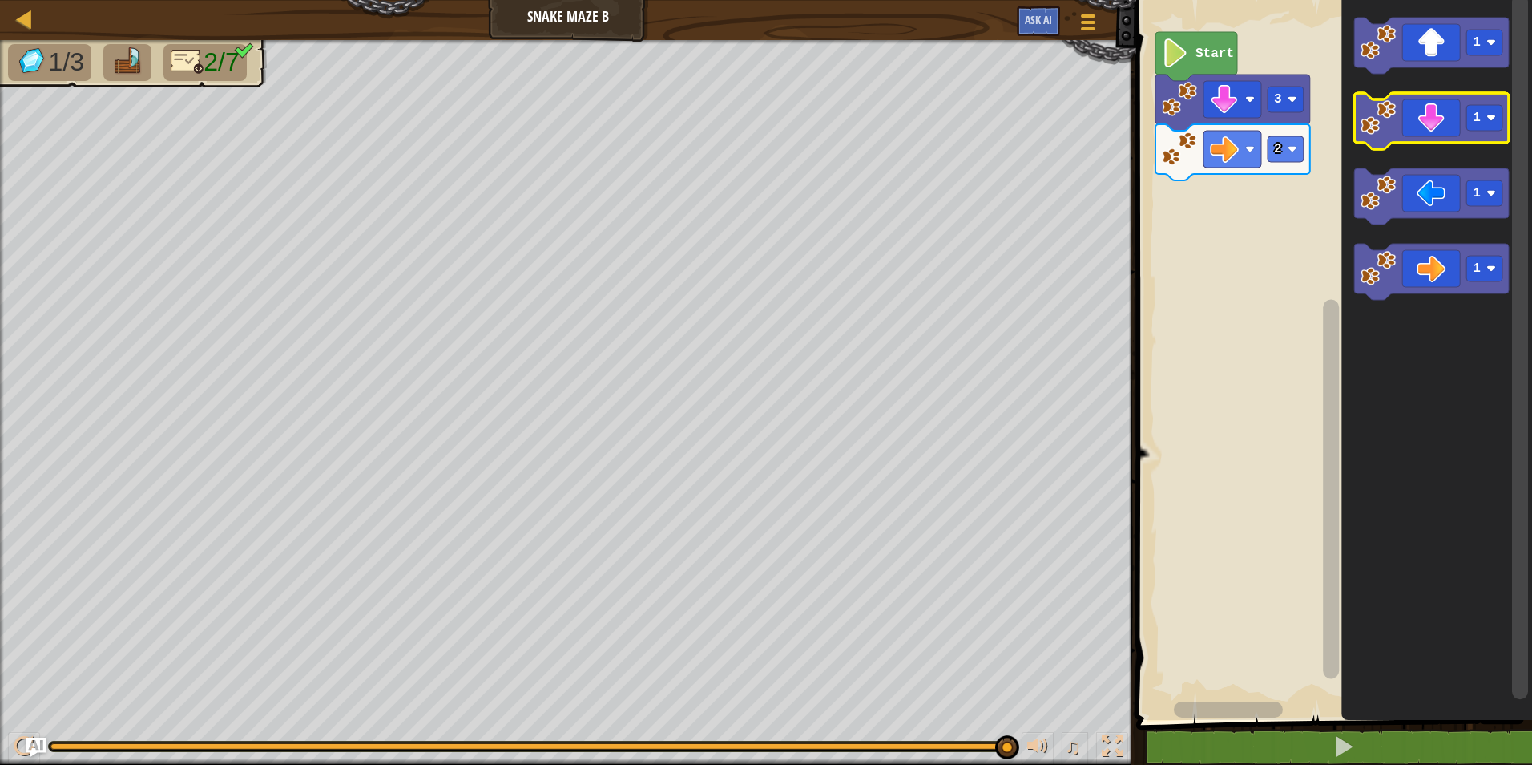
click at [1401, 112] on icon "Blockly Workspace" at bounding box center [1431, 121] width 155 height 56
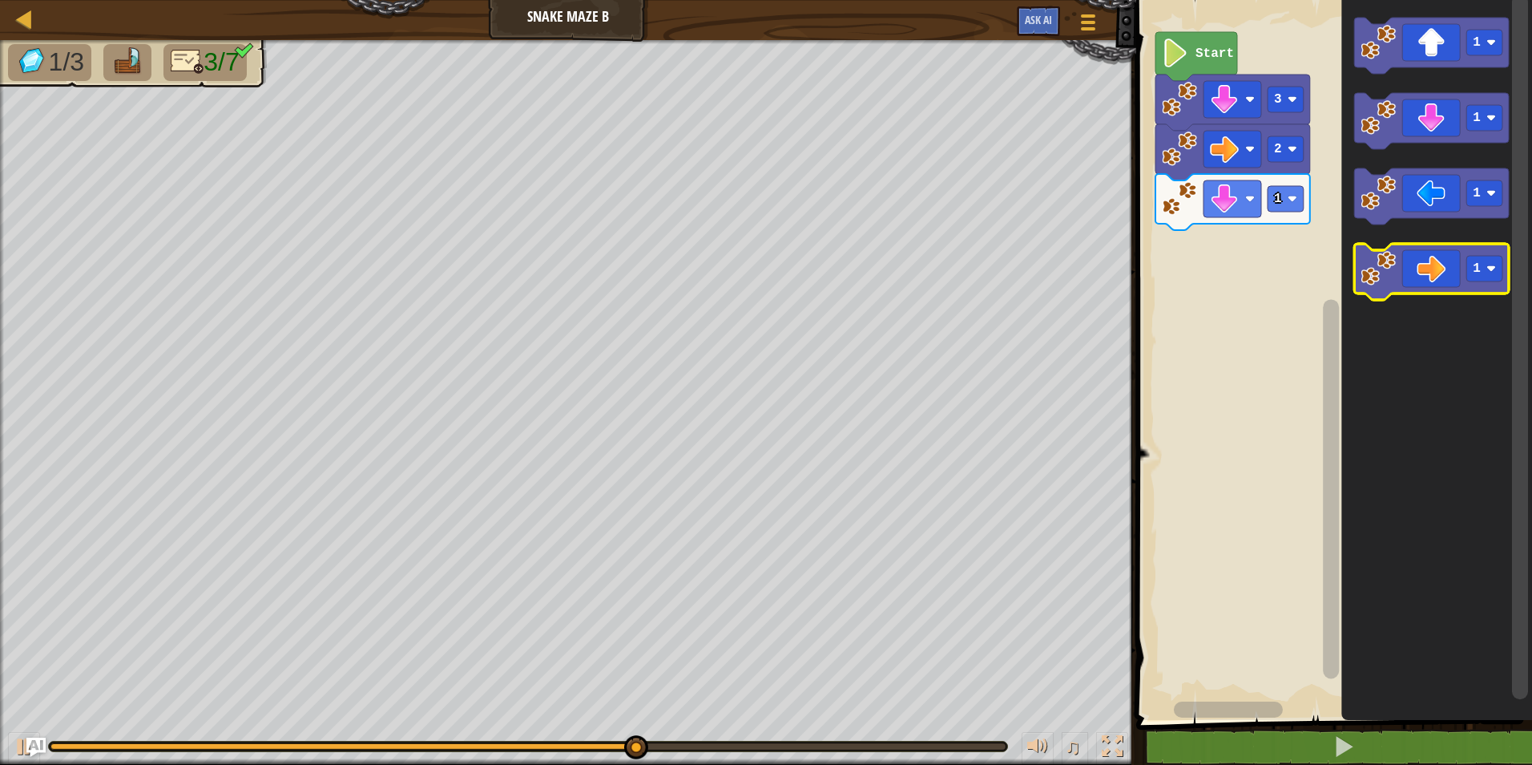
click at [1431, 271] on icon "Blockly Workspace" at bounding box center [1431, 272] width 155 height 56
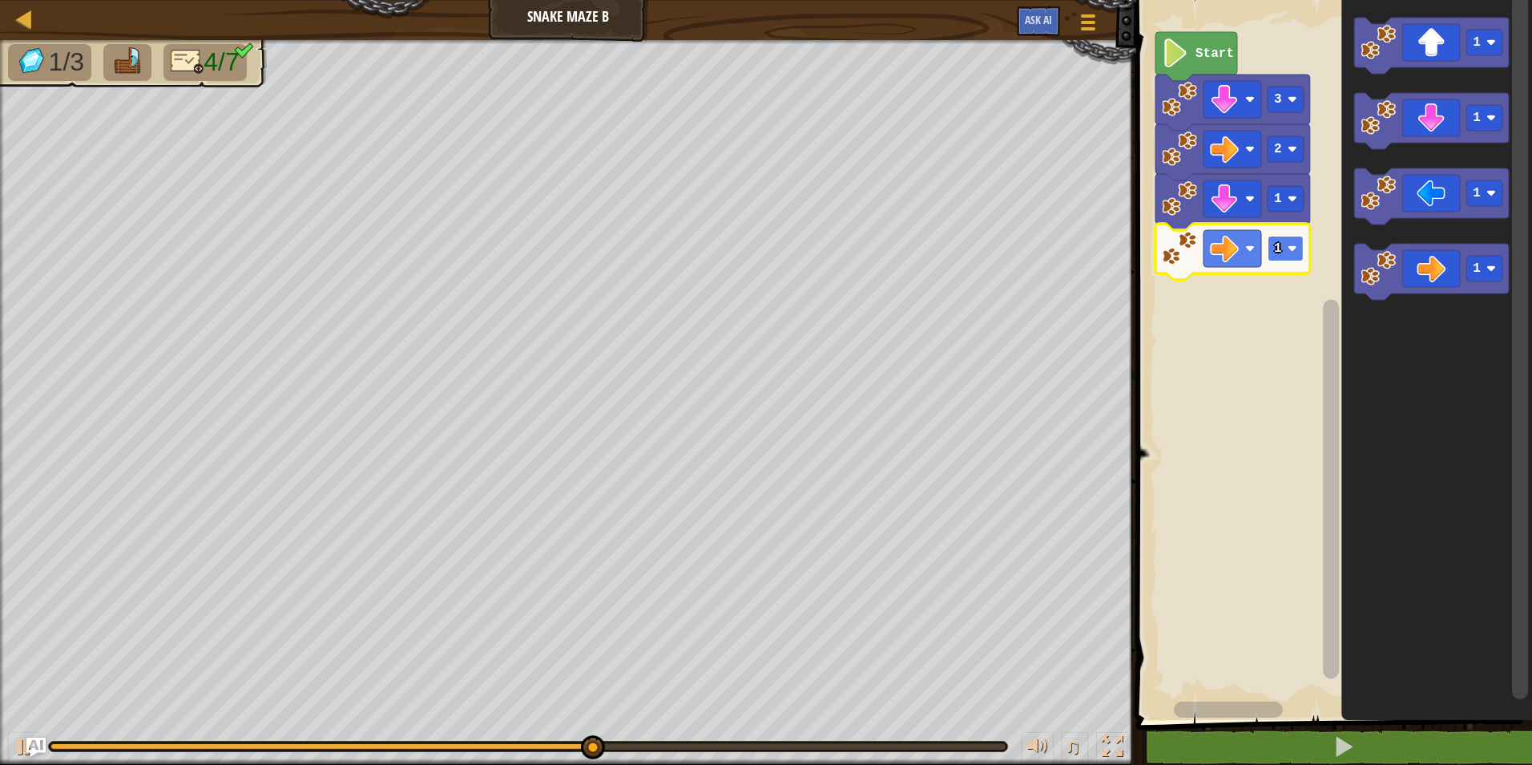
click at [1293, 253] on image "Blockly Workspace" at bounding box center [1293, 249] width 10 height 10
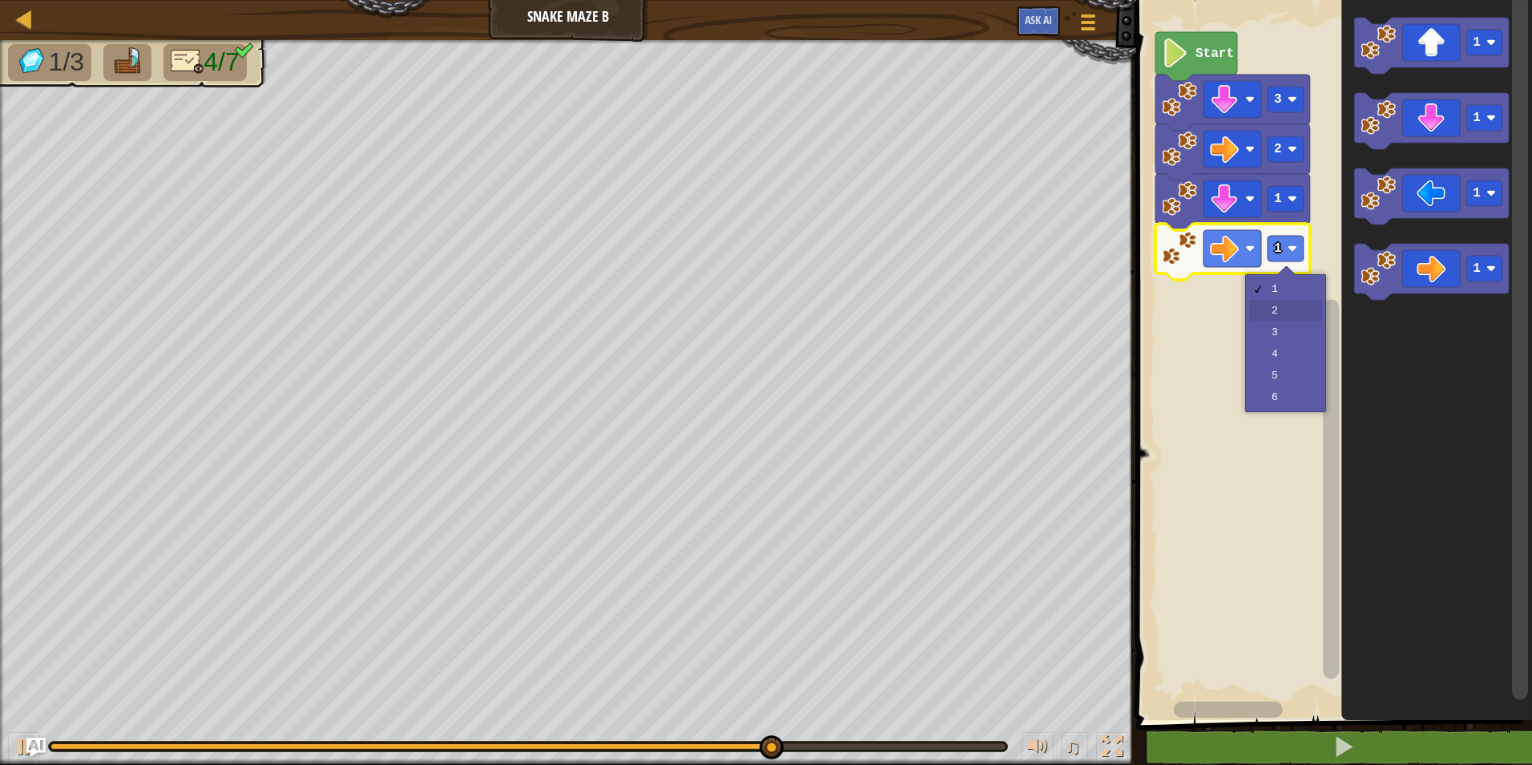
drag, startPoint x: 1310, startPoint y: 317, endPoint x: 1329, endPoint y: 302, distance: 23.4
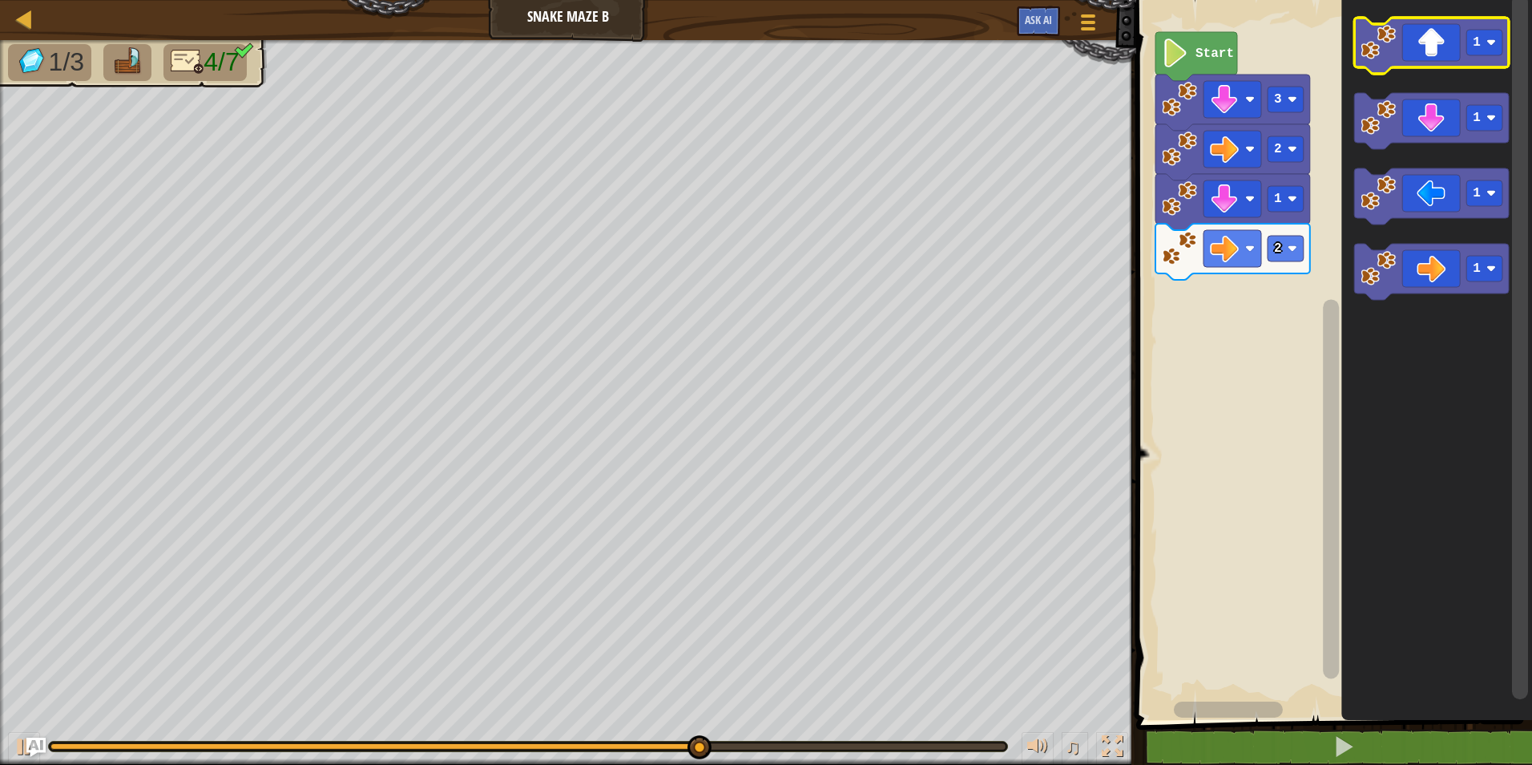
click at [1423, 48] on icon "Blockly Workspace" at bounding box center [1431, 46] width 155 height 56
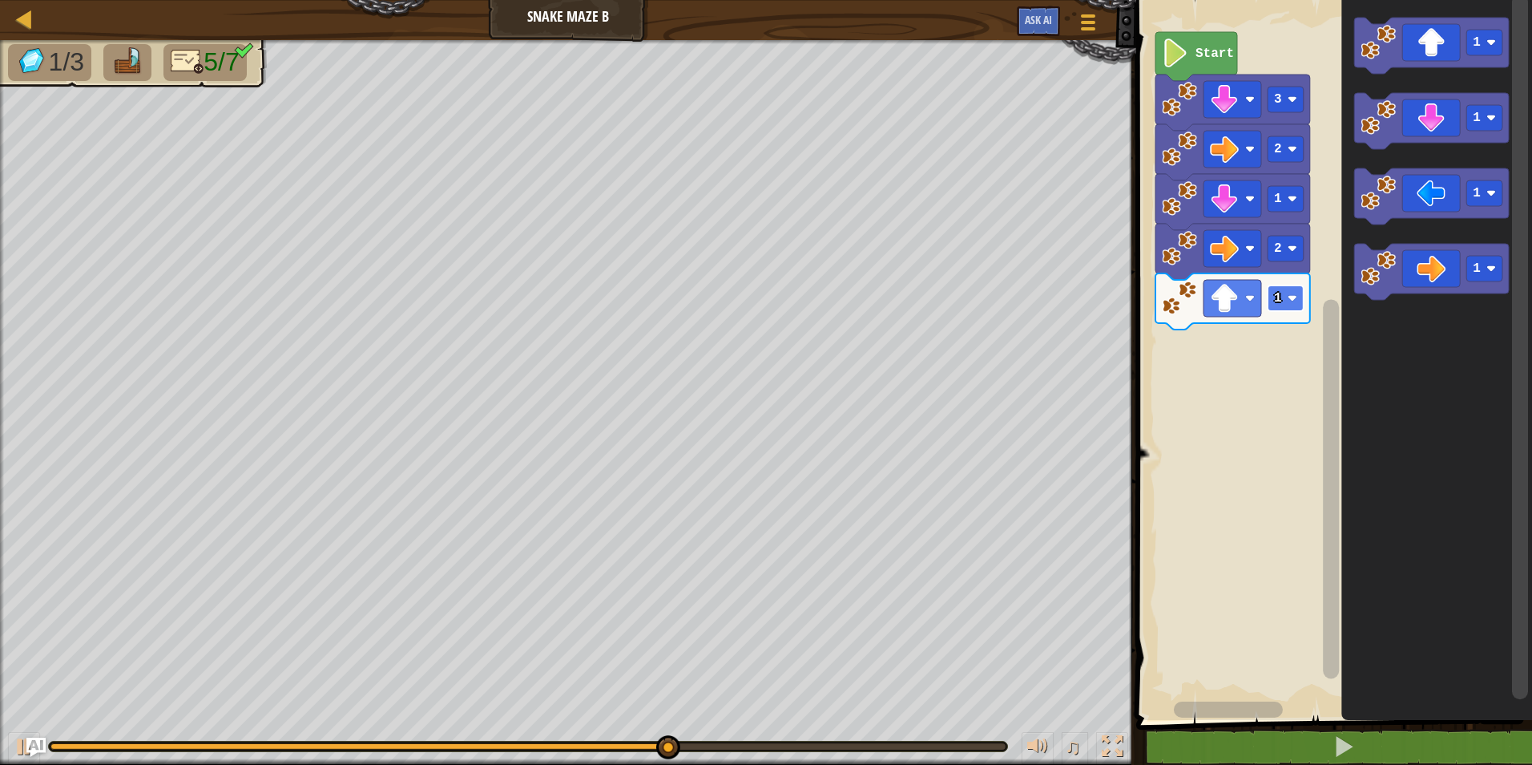
click at [1293, 301] on image "Blockly Workspace" at bounding box center [1293, 298] width 10 height 10
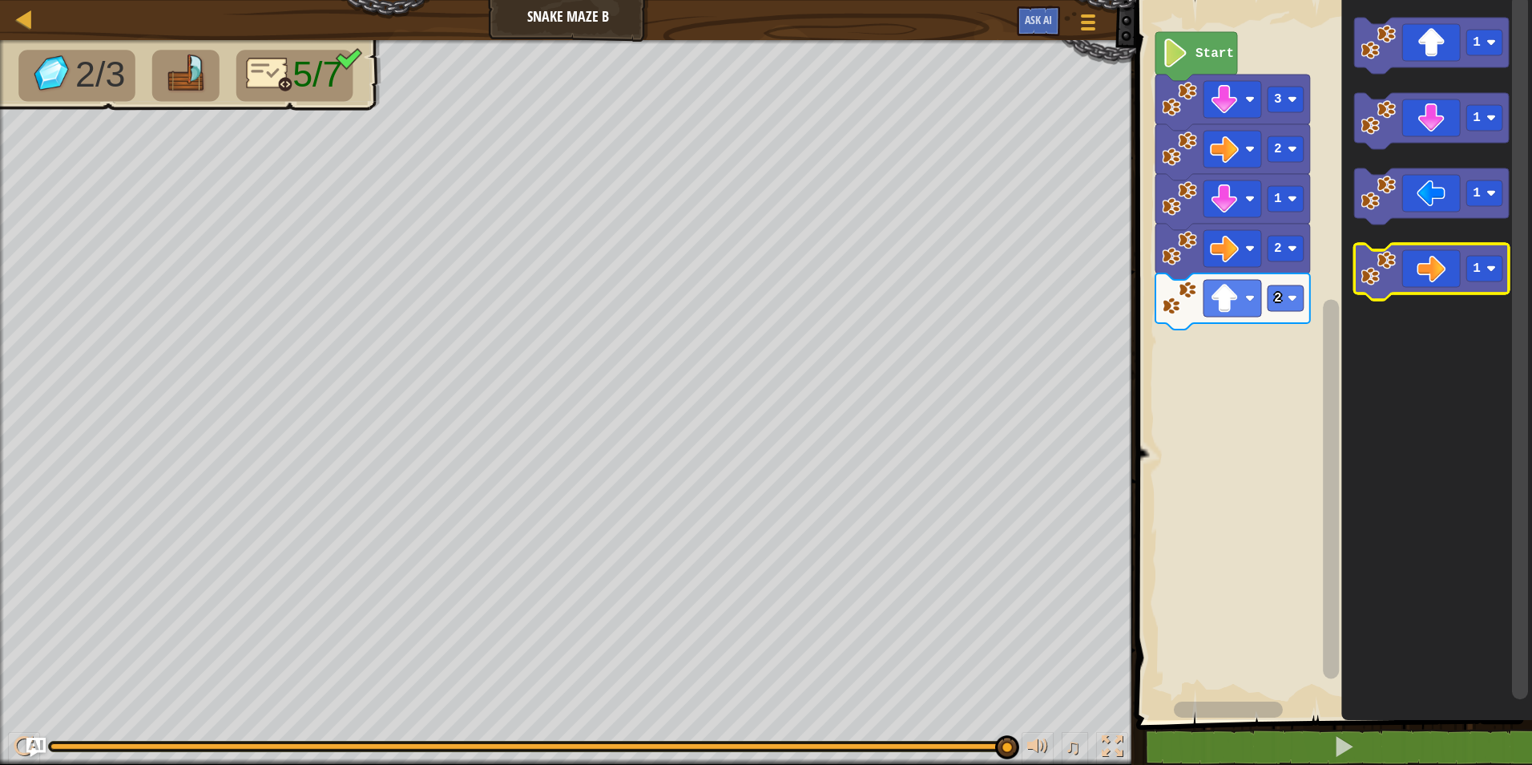
click at [1439, 279] on icon "Blockly Workspace" at bounding box center [1431, 272] width 155 height 56
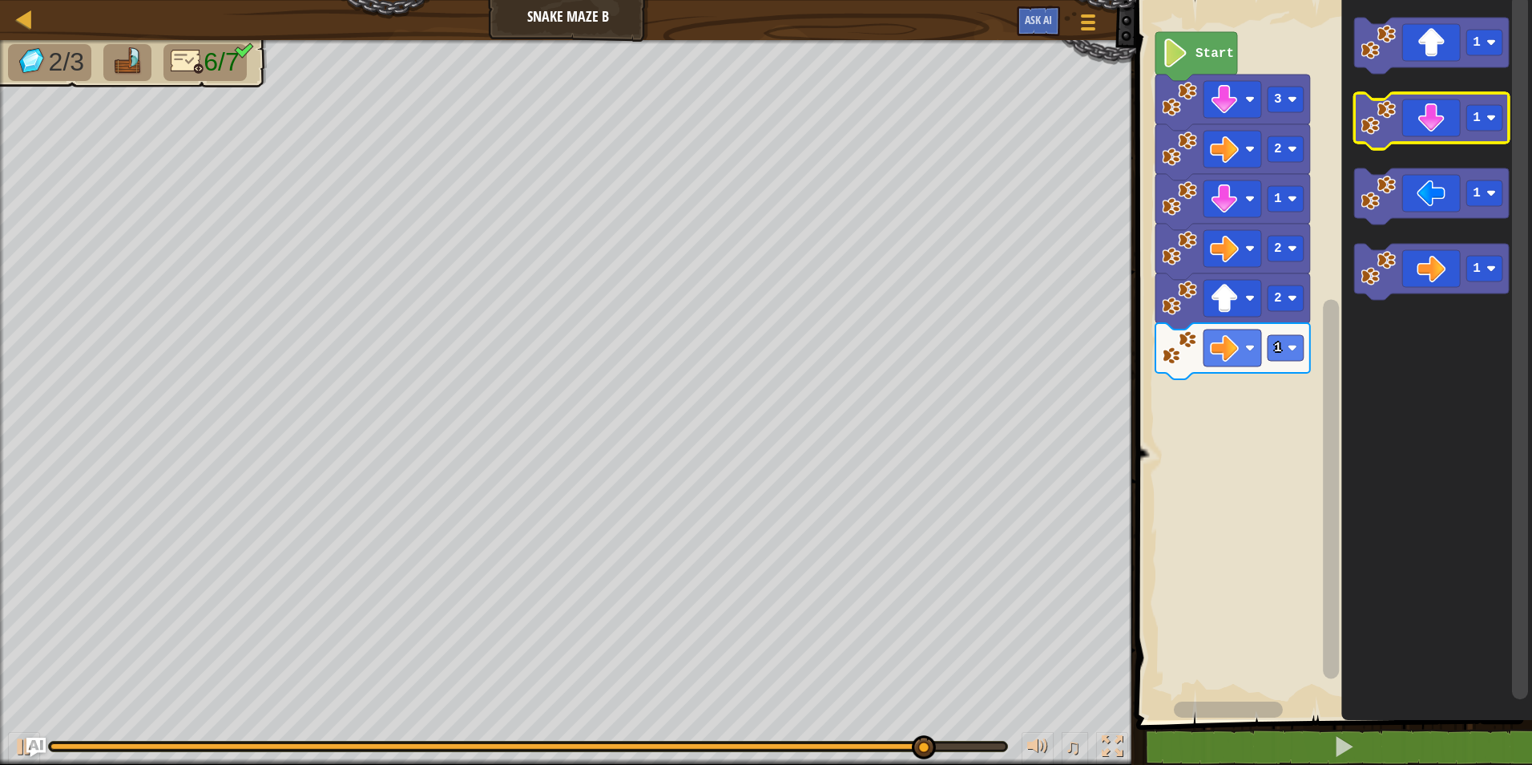
click at [1444, 143] on icon "Blockly Workspace" at bounding box center [1431, 121] width 155 height 56
click at [1434, 141] on icon "Blockly Workspace" at bounding box center [1431, 121] width 155 height 56
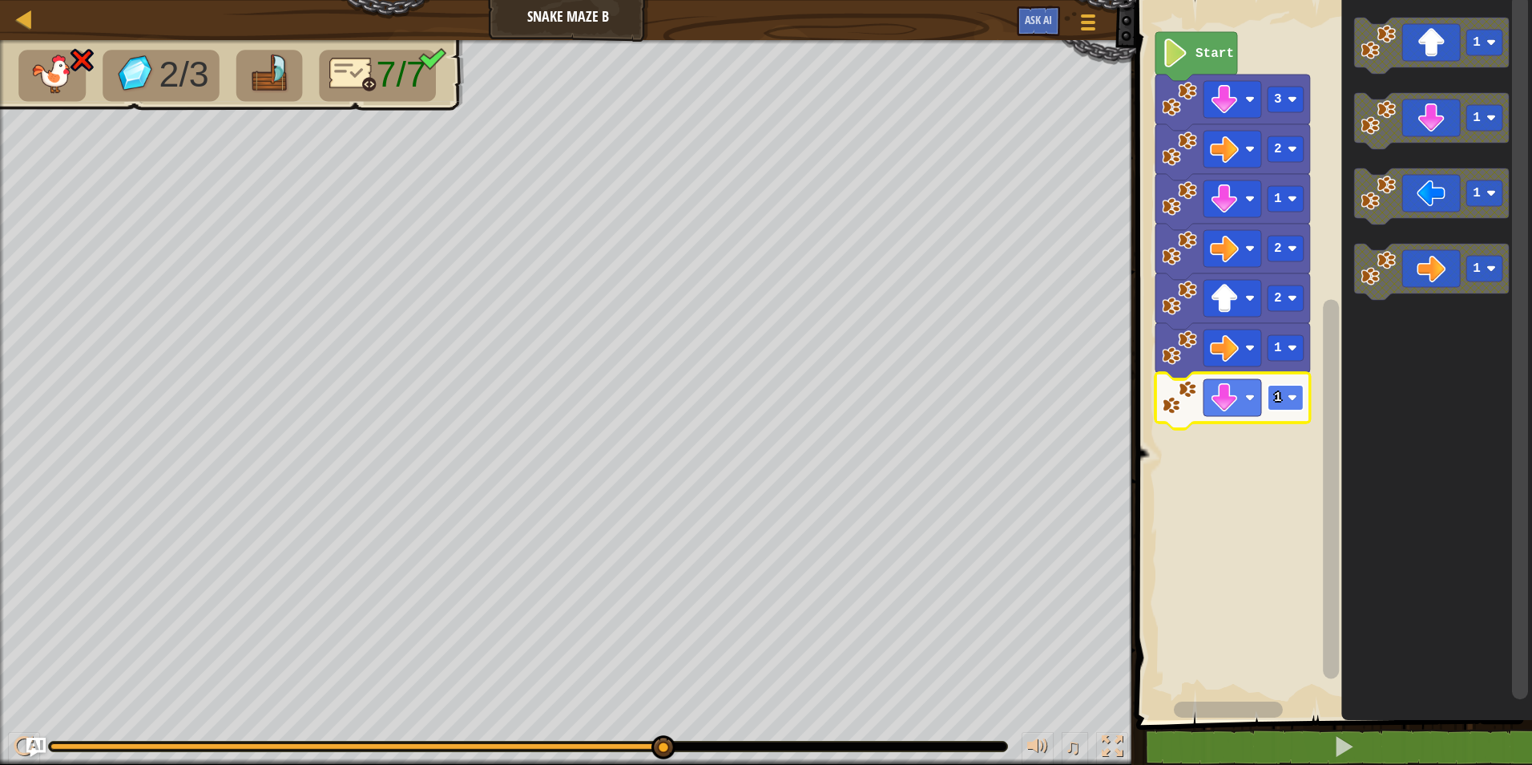
click at [1278, 395] on text "1" at bounding box center [1278, 397] width 8 height 14
click at [1287, 349] on rect "Blockly Workspace" at bounding box center [1286, 348] width 36 height 26
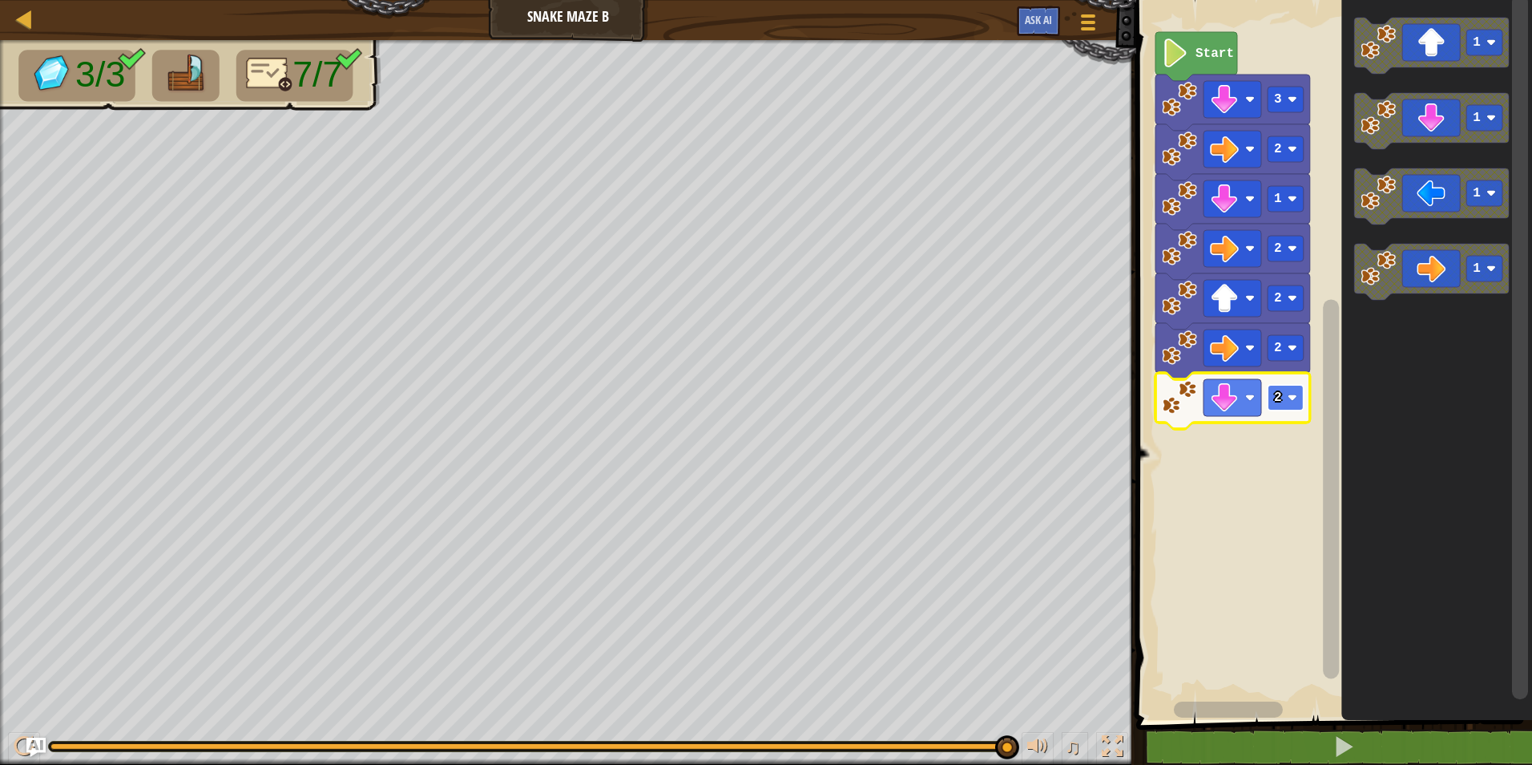
click at [1273, 385] on rect "Blockly Workspace" at bounding box center [1286, 398] width 36 height 26
click at [1277, 398] on text "2" at bounding box center [1278, 397] width 8 height 14
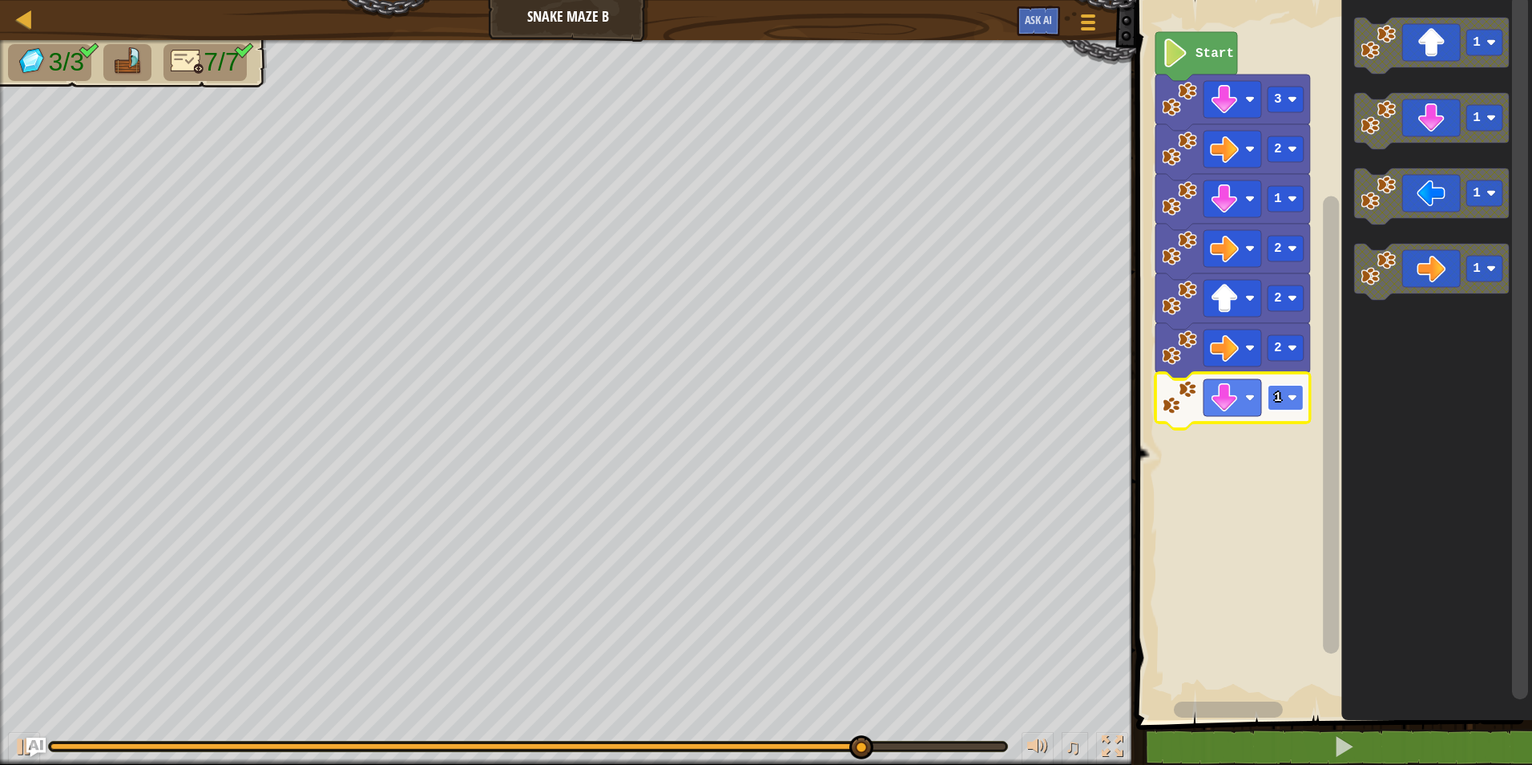
click at [1287, 404] on rect "Blockly Workspace" at bounding box center [1286, 398] width 36 height 26
click at [1287, 397] on rect "Blockly Workspace" at bounding box center [1286, 398] width 36 height 26
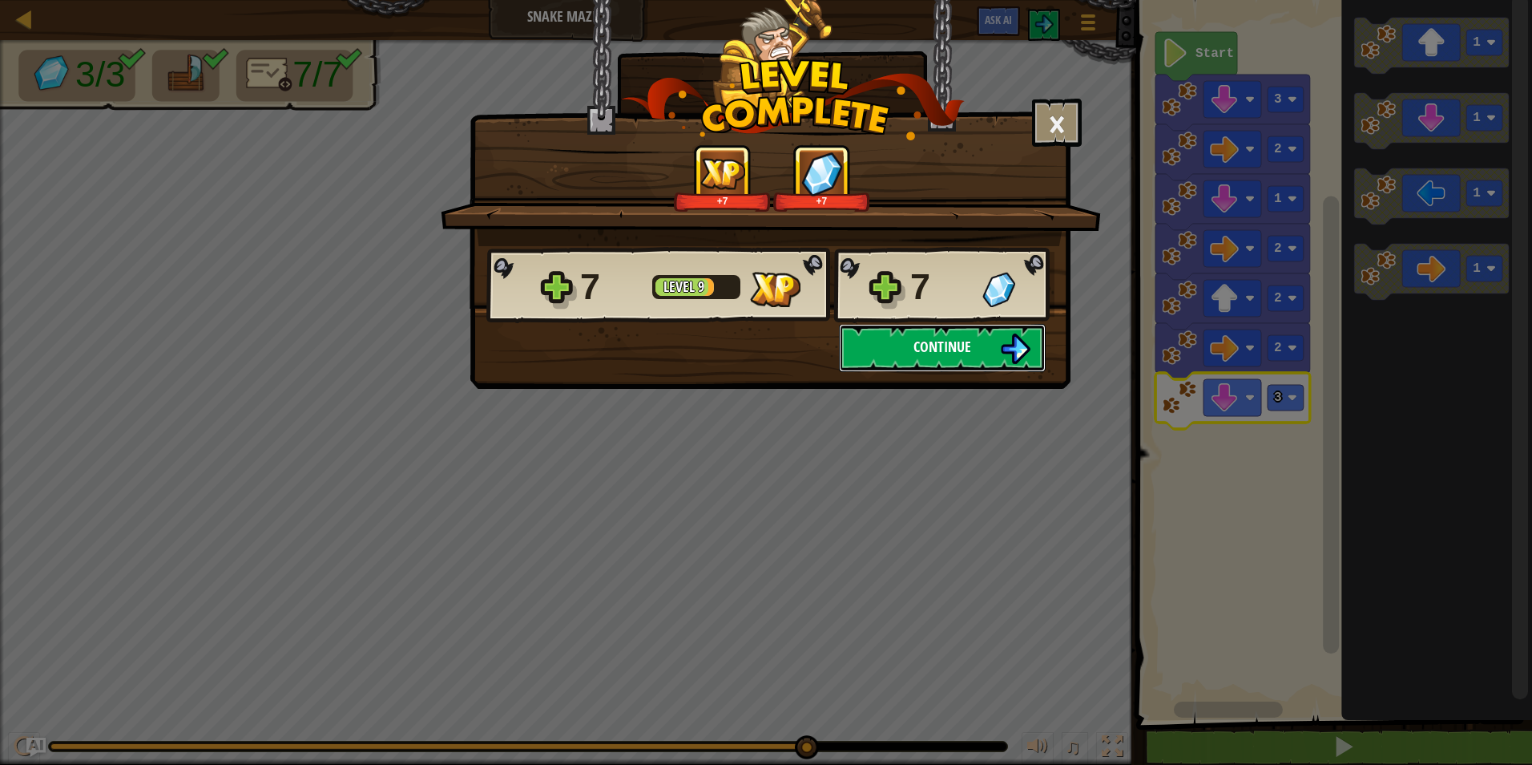
click at [958, 331] on button "Continue" at bounding box center [942, 348] width 207 height 48
